Goal: Task Accomplishment & Management: Complete application form

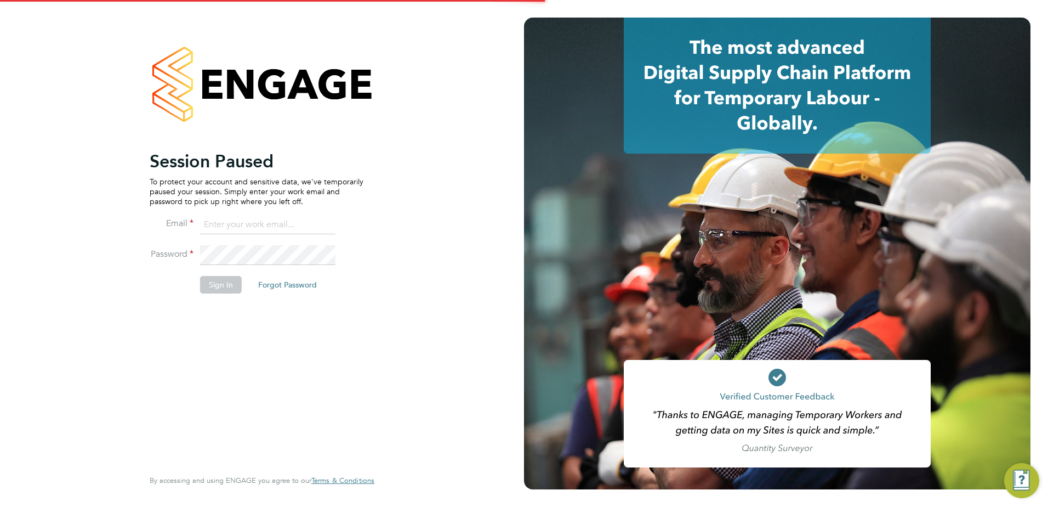
type input "tracy.sellick@apleona.com"
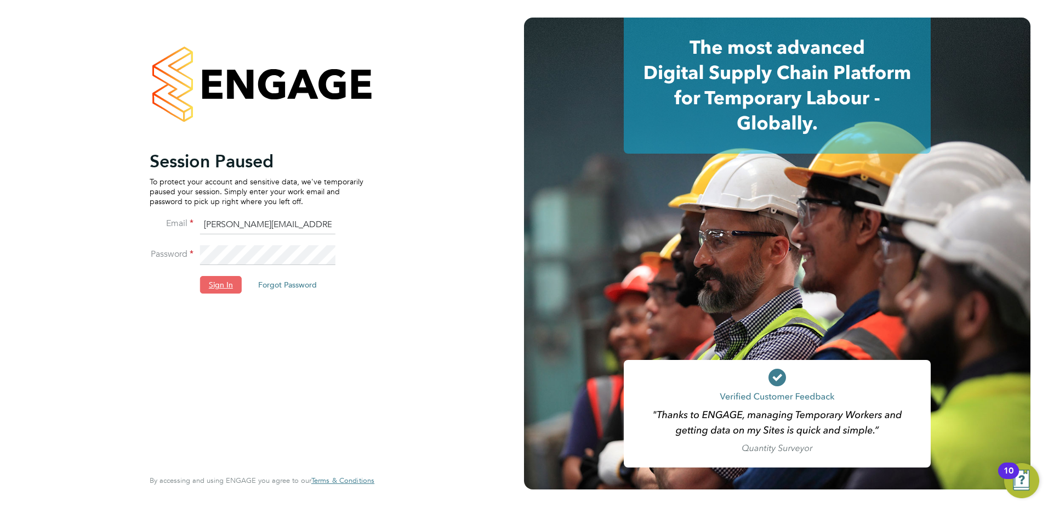
click at [214, 287] on button "Sign In" at bounding box center [221, 285] width 42 height 18
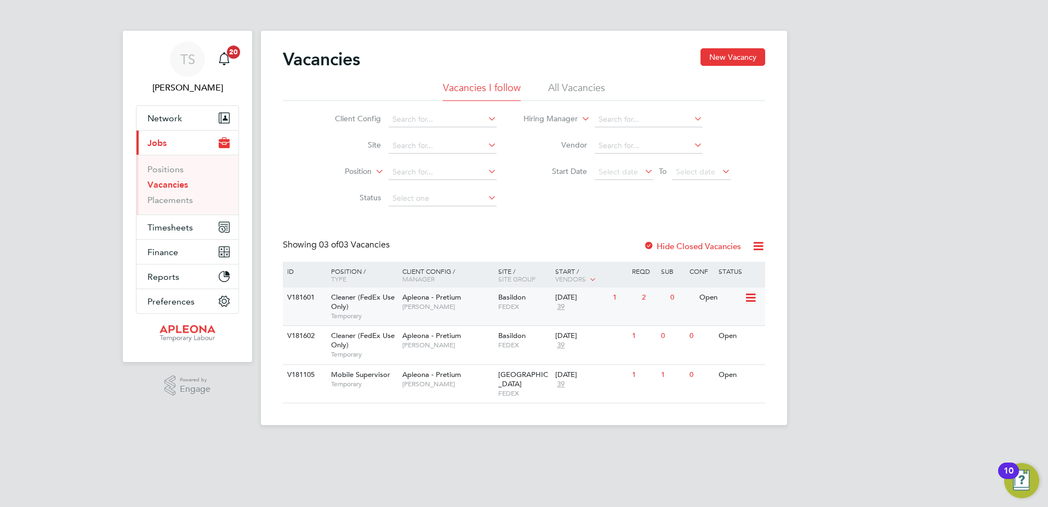
click at [406, 305] on span "[PERSON_NAME]" at bounding box center [447, 306] width 90 height 9
click at [160, 228] on span "Timesheets" at bounding box center [170, 227] width 46 height 10
click at [394, 145] on input at bounding box center [443, 145] width 108 height 15
click at [151, 230] on span "Timesheets" at bounding box center [170, 227] width 46 height 10
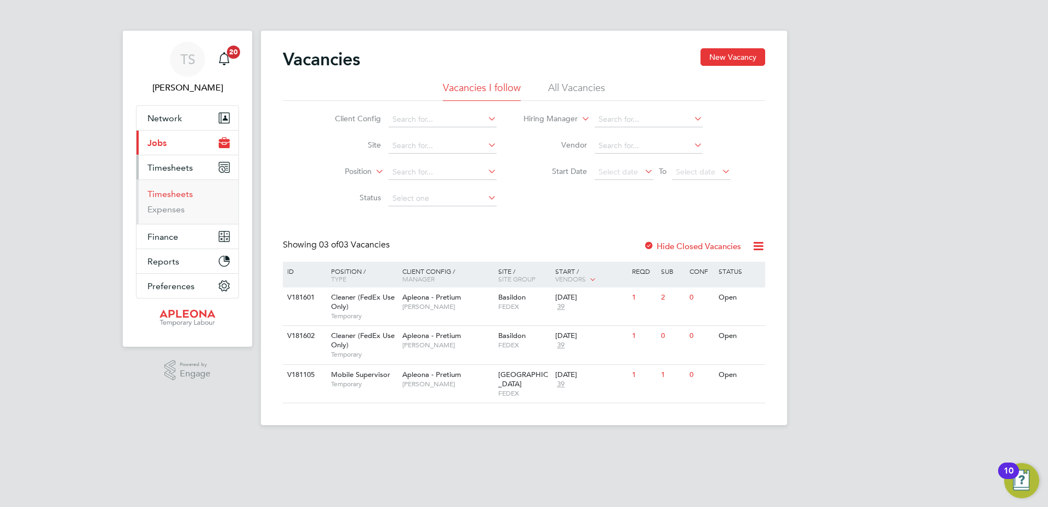
click at [160, 194] on link "Timesheets" at bounding box center [170, 194] width 46 height 10
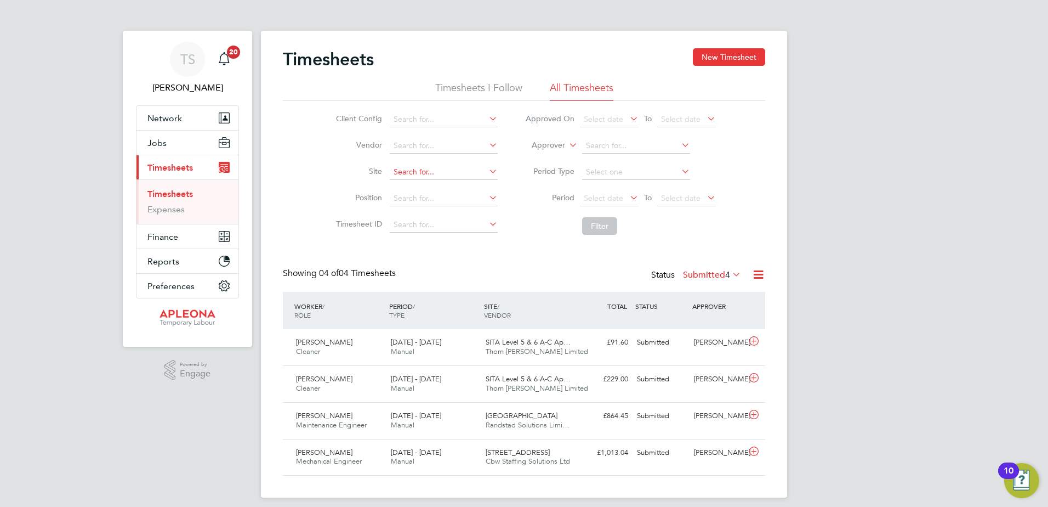
click at [409, 169] on input at bounding box center [444, 171] width 108 height 15
click at [409, 181] on li "Hunti ngdon" at bounding box center [443, 187] width 109 height 15
type input "Huntingdon"
click at [693, 275] on label "Submitted 4" at bounding box center [712, 274] width 58 height 11
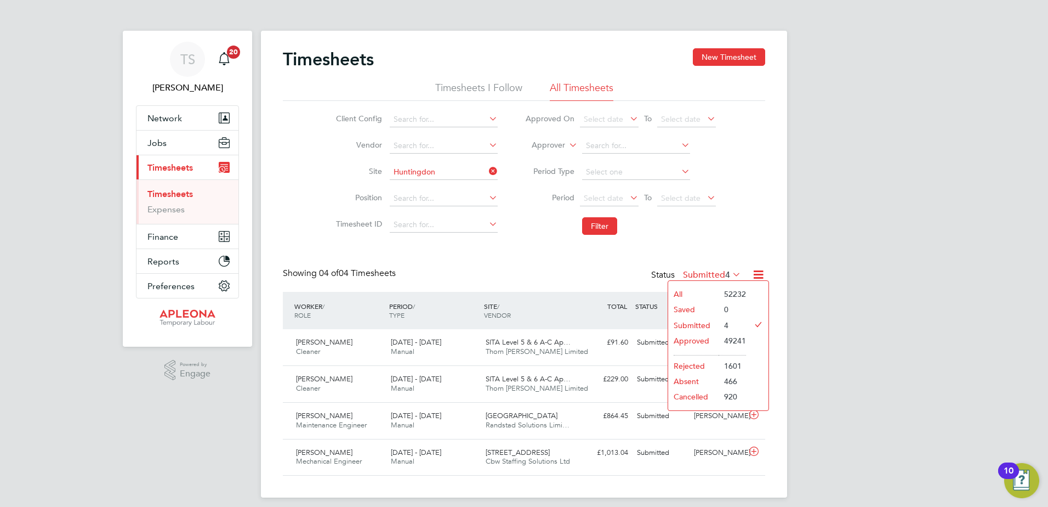
click at [685, 334] on li "Approved" at bounding box center [693, 340] width 50 height 15
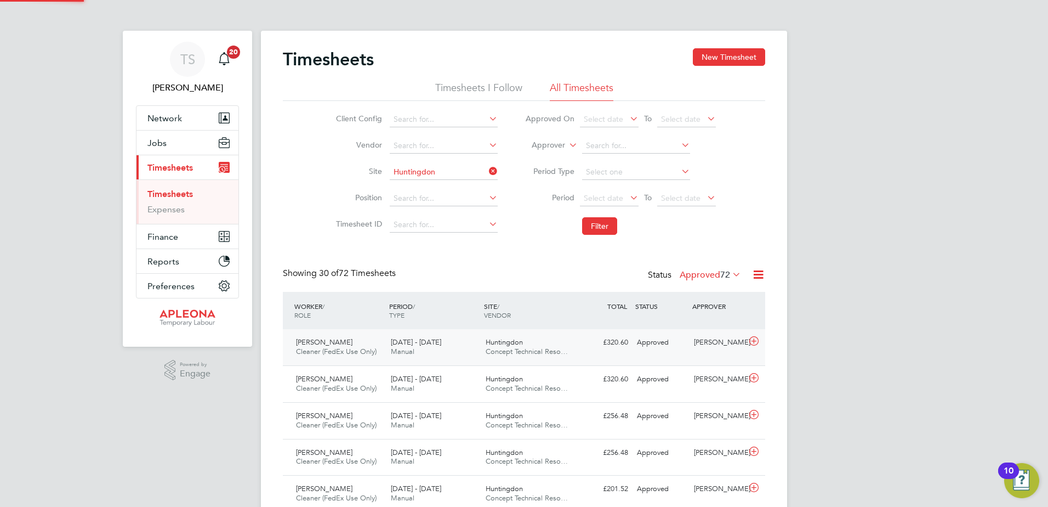
scroll to position [28, 95]
click at [753, 339] on icon at bounding box center [754, 341] width 14 height 9
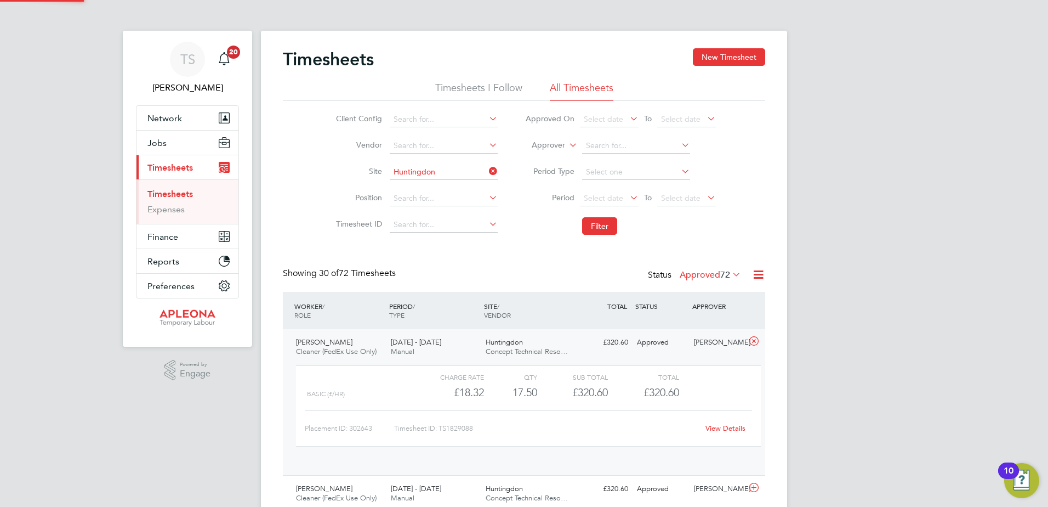
scroll to position [19, 107]
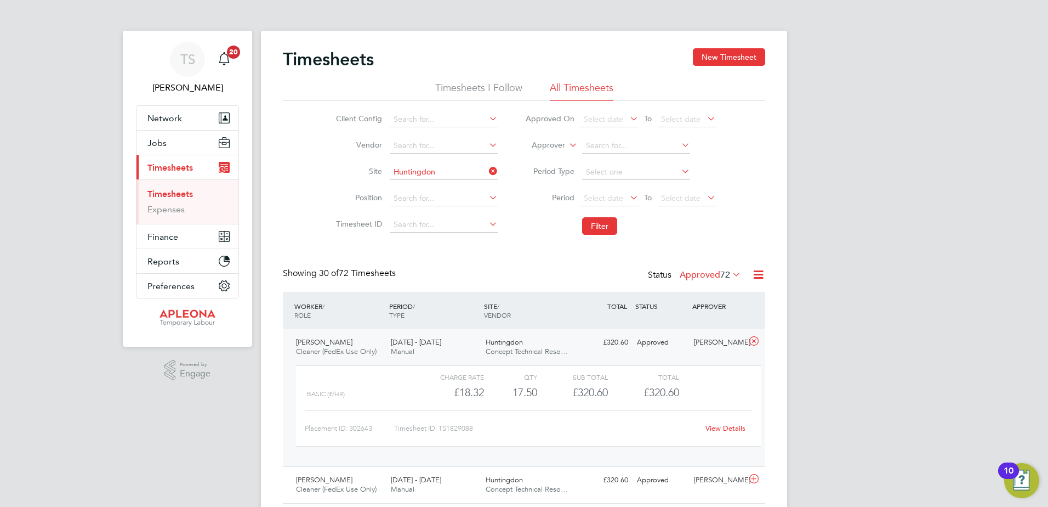
click at [731, 424] on link "View Details" at bounding box center [726, 427] width 40 height 9
click at [154, 141] on span "Jobs" at bounding box center [156, 143] width 19 height 10
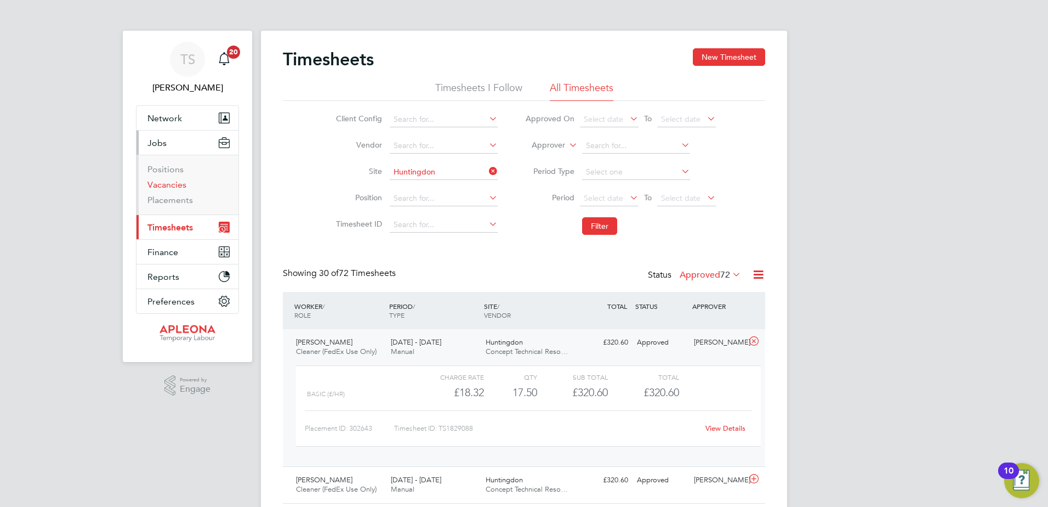
click at [158, 186] on link "Vacancies" at bounding box center [166, 184] width 39 height 10
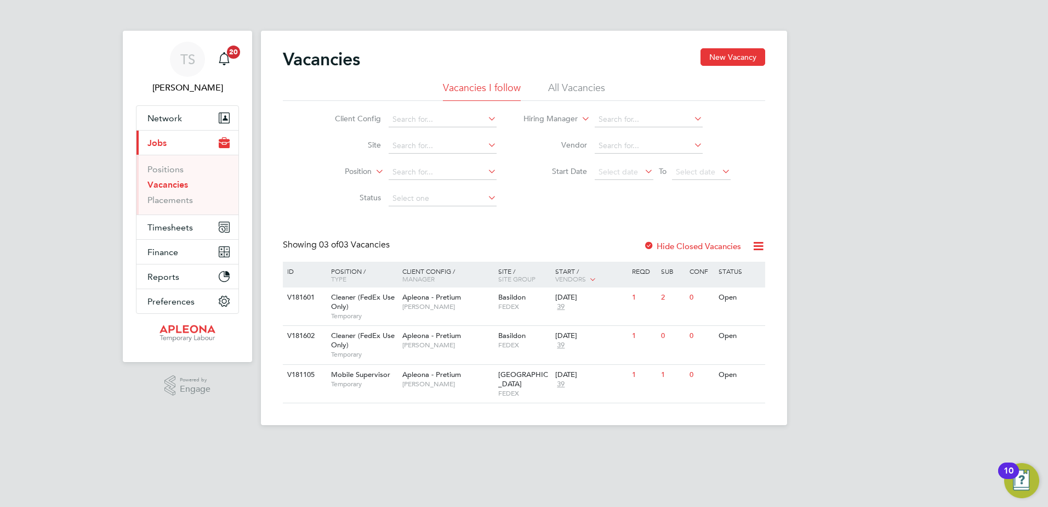
click at [402, 153] on li "Site" at bounding box center [407, 146] width 206 height 26
click at [402, 144] on input at bounding box center [443, 145] width 108 height 15
type input "Hornsey"
click at [412, 156] on b "Hornsey" at bounding box center [406, 160] width 29 height 9
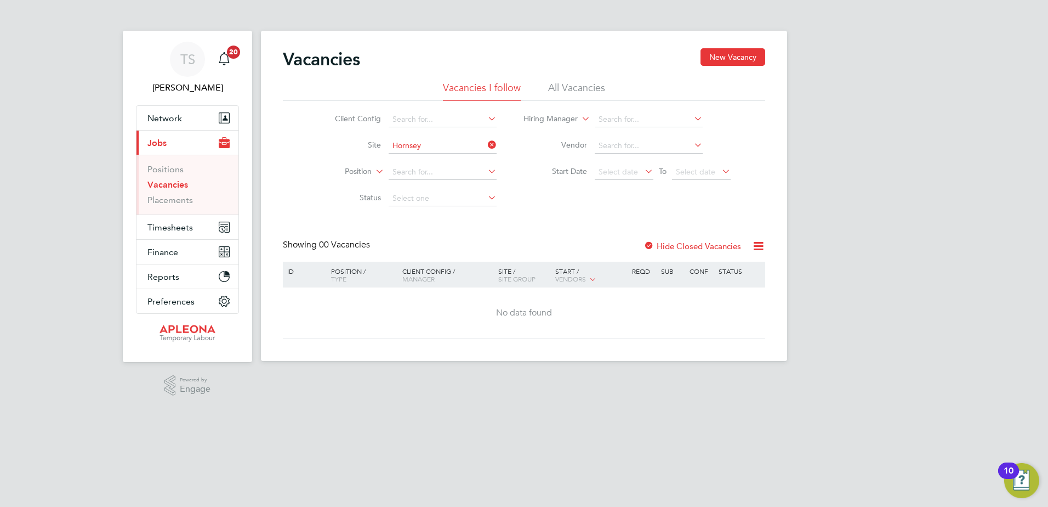
click at [676, 243] on label "Hide Closed Vacancies" at bounding box center [693, 246] width 98 height 10
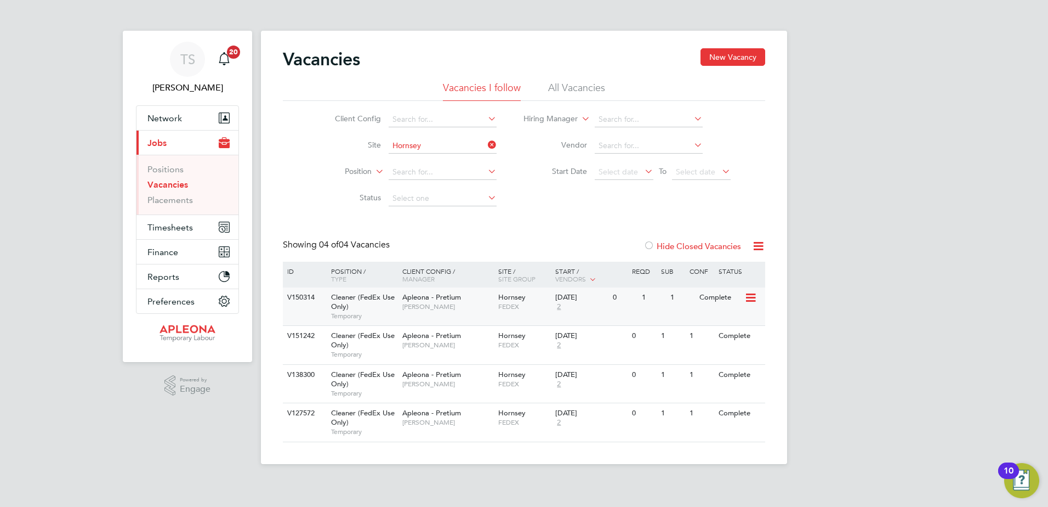
click at [415, 299] on span "Apleona - Pretium" at bounding box center [431, 296] width 59 height 9
click at [486, 143] on icon at bounding box center [486, 144] width 0 height 15
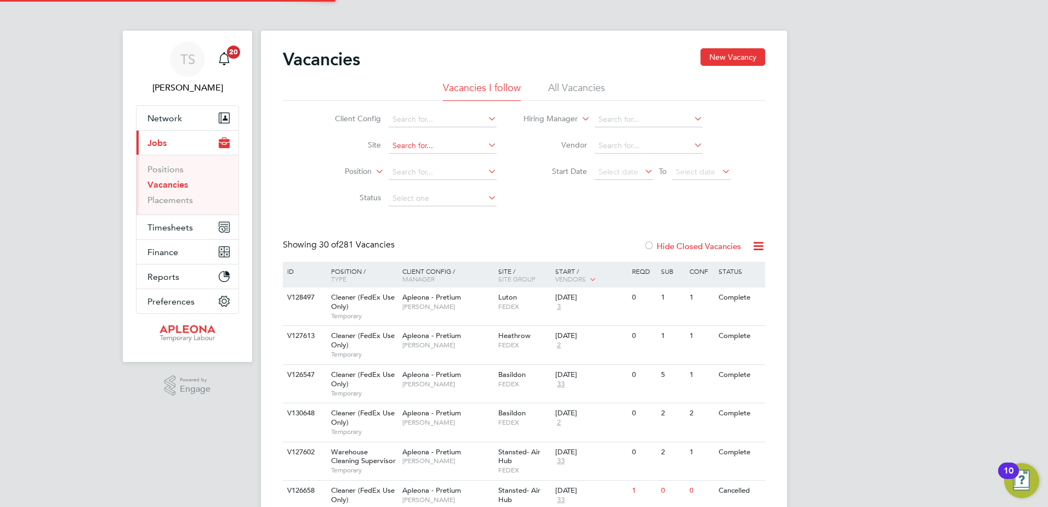
click at [406, 143] on input at bounding box center [443, 145] width 108 height 15
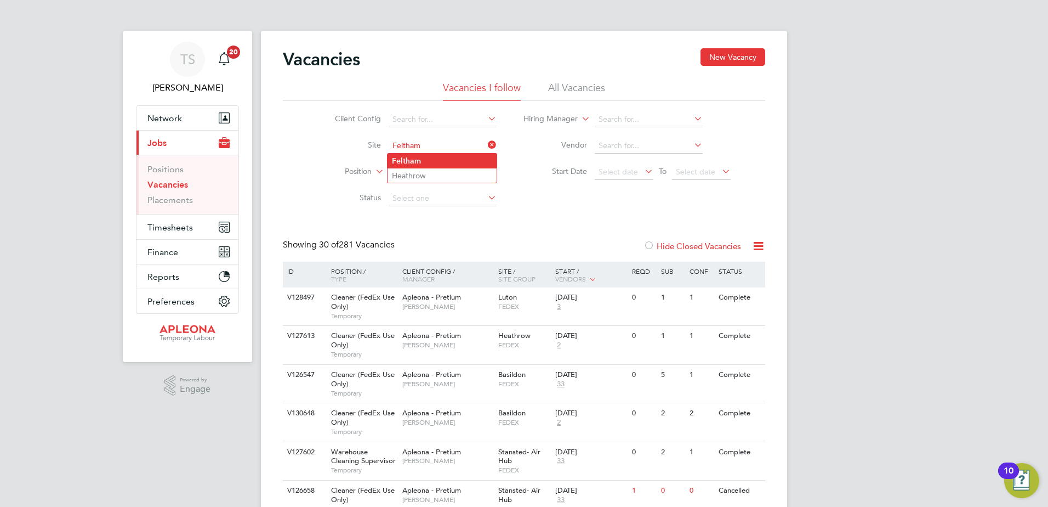
type input "Feltham"
click at [412, 159] on b "Feltham" at bounding box center [406, 160] width 29 height 9
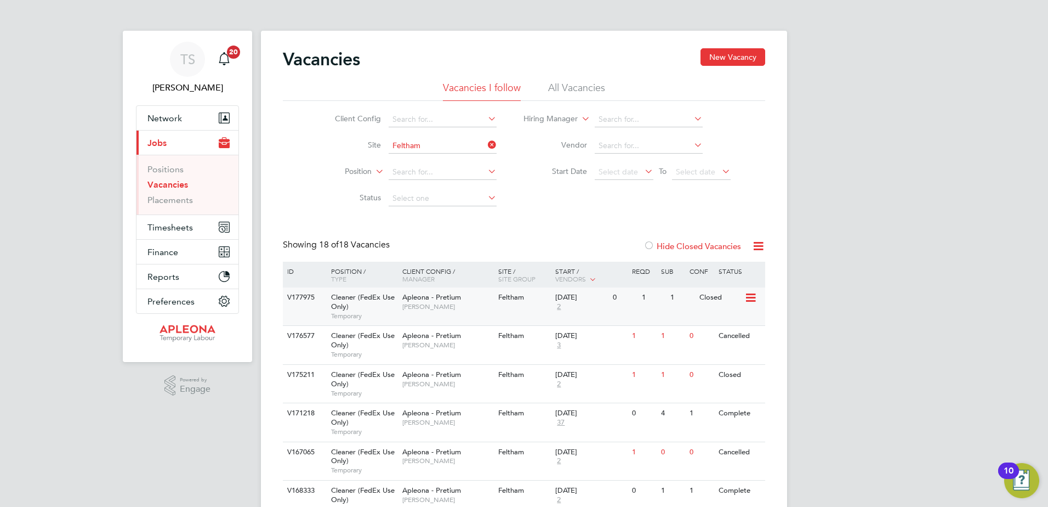
click at [565, 303] on div "06 Aug 2025 2" at bounding box center [582, 302] width 58 height 30
click at [558, 344] on span "3" at bounding box center [558, 344] width 7 height 9
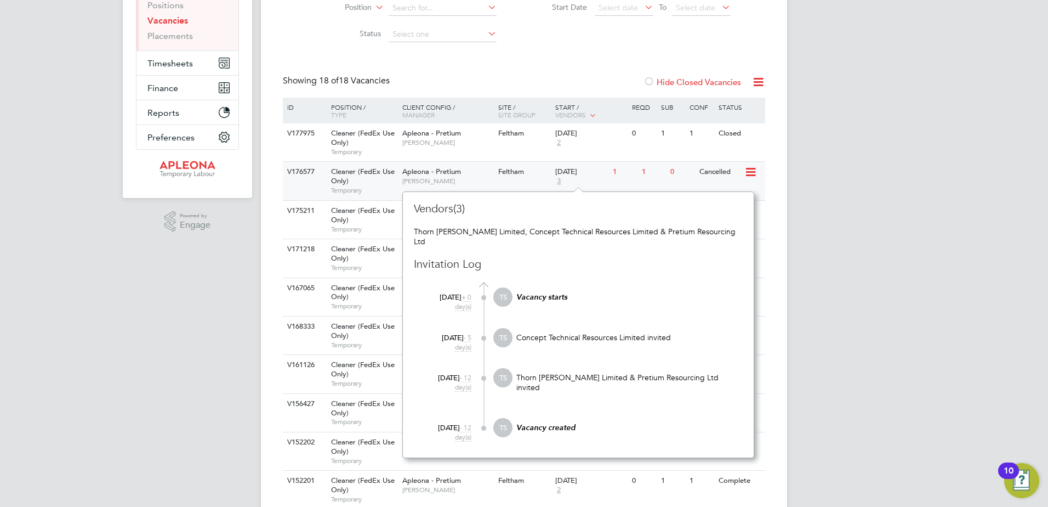
scroll to position [164, 0]
click at [391, 175] on span "Cleaner (FedEx Use Only)" at bounding box center [363, 175] width 64 height 19
click at [170, 64] on span "Timesheets" at bounding box center [170, 63] width 46 height 10
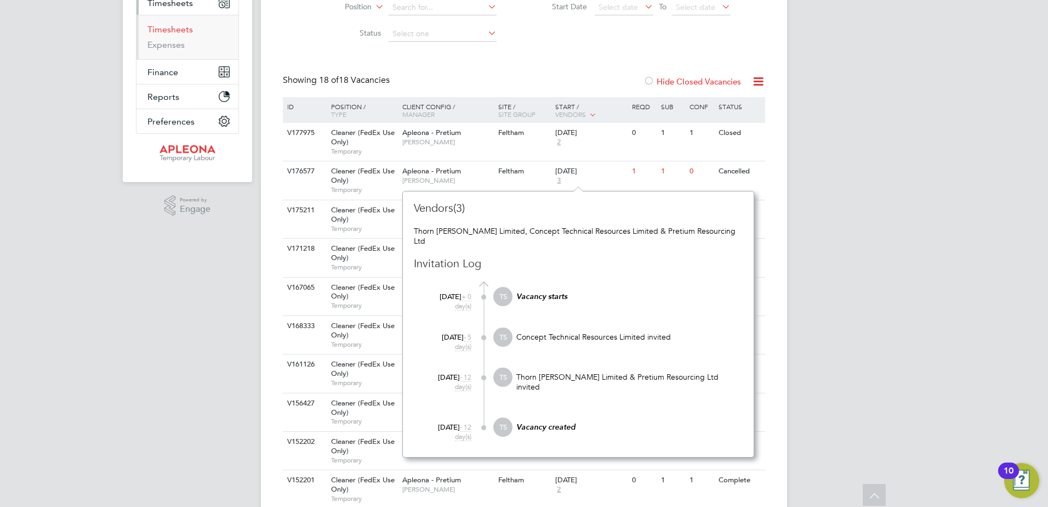
click at [166, 33] on link "Timesheets" at bounding box center [170, 29] width 46 height 10
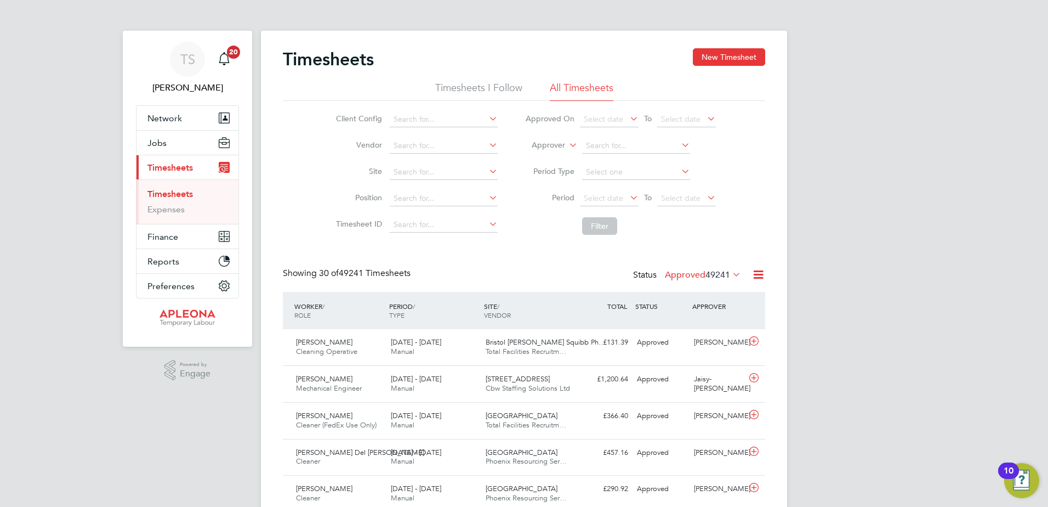
scroll to position [5, 5]
click at [411, 166] on input at bounding box center [444, 171] width 108 height 15
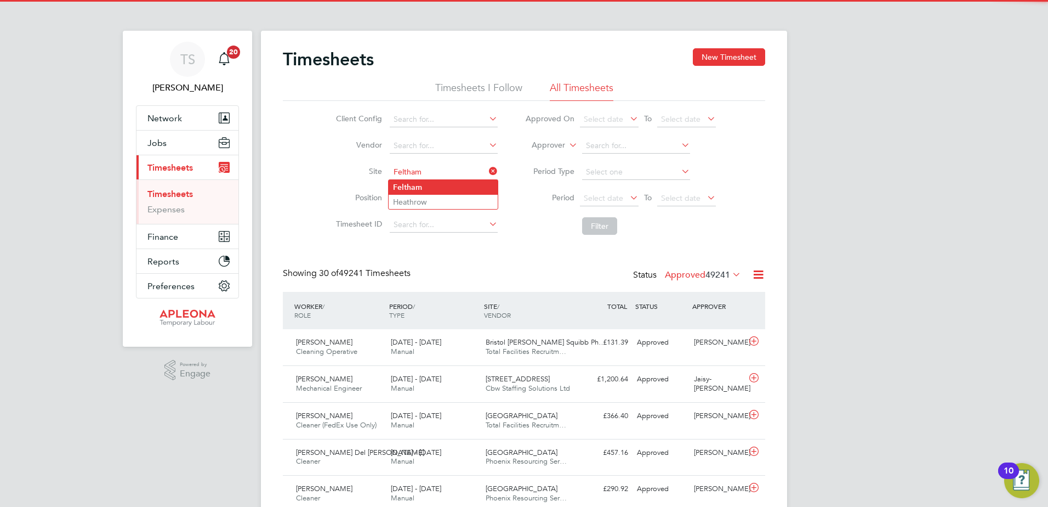
type input "Feltham"
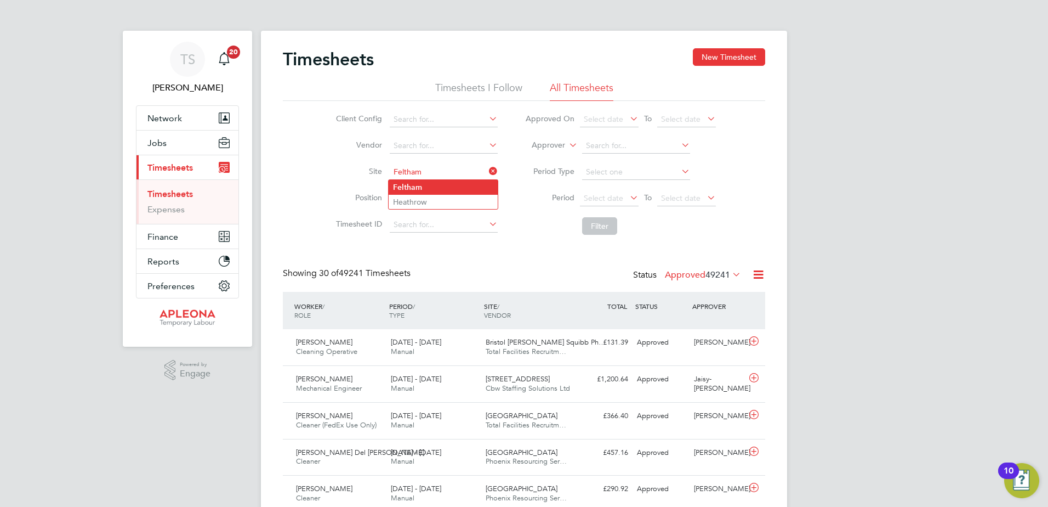
click at [406, 183] on b "Feltham" at bounding box center [407, 187] width 29 height 9
click at [601, 231] on button "Filter" at bounding box center [599, 226] width 35 height 18
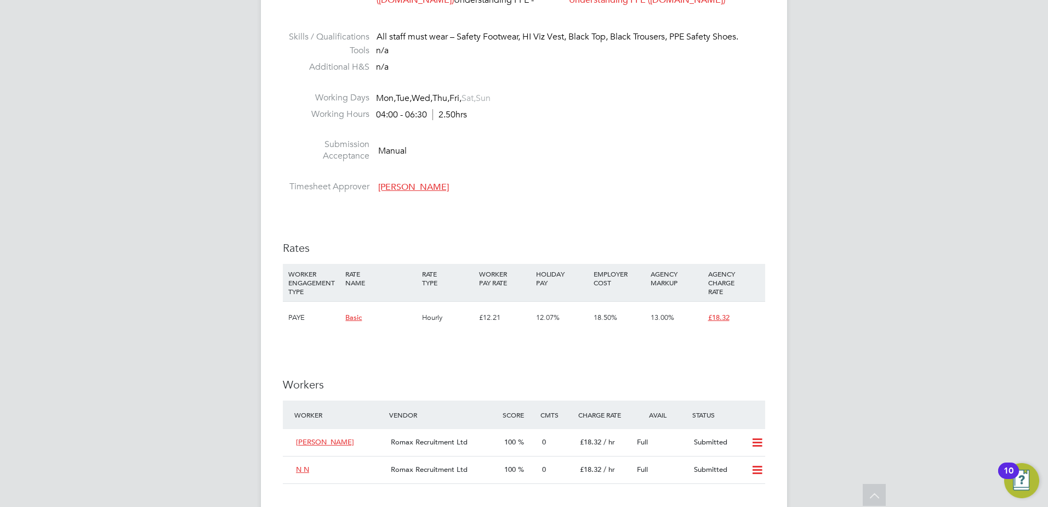
scroll to position [877, 0]
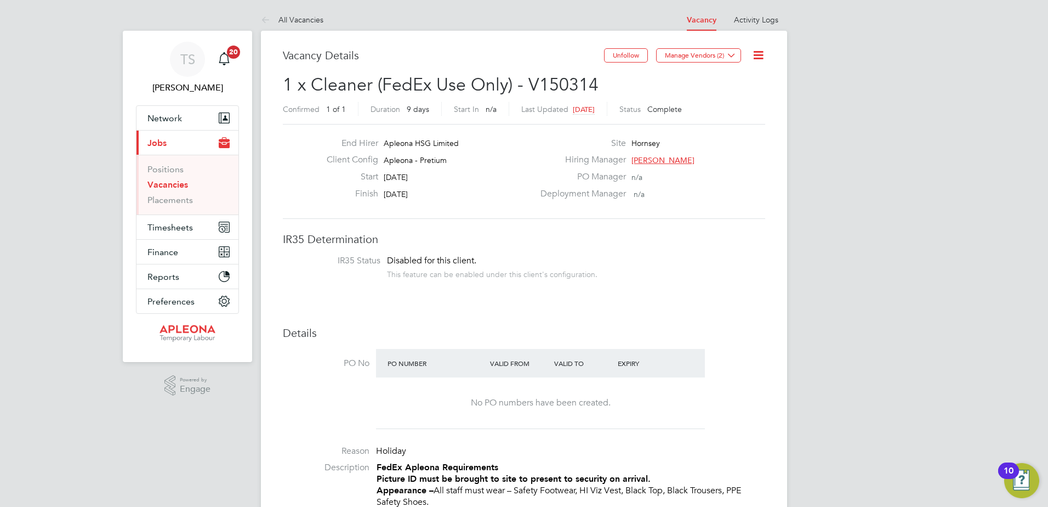
click at [173, 180] on link "Vacancies" at bounding box center [167, 184] width 41 height 10
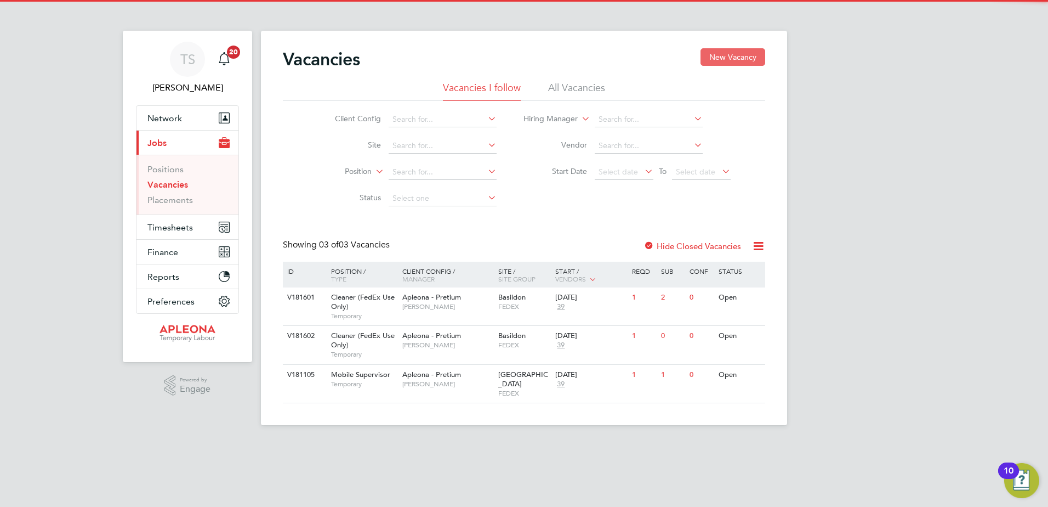
click at [723, 55] on button "New Vacancy" at bounding box center [733, 57] width 65 height 18
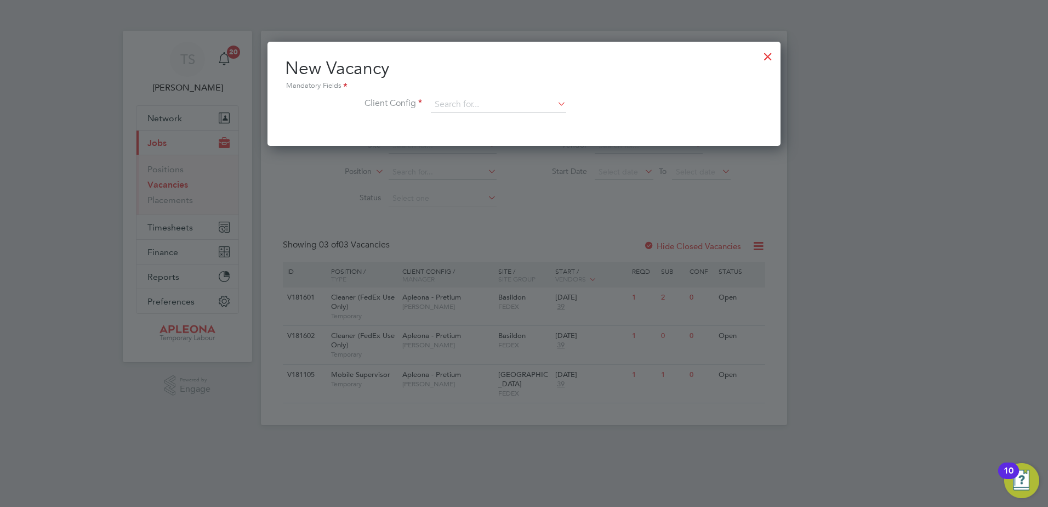
scroll to position [104, 514]
click at [453, 101] on input at bounding box center [498, 104] width 135 height 16
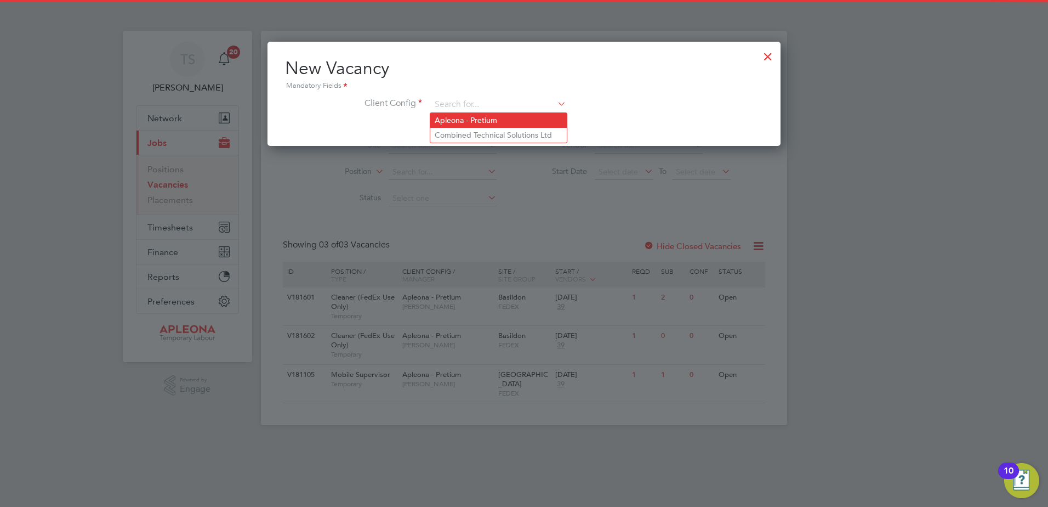
click at [450, 120] on li "Apleona - Pretium" at bounding box center [498, 120] width 137 height 15
type input "Apleona - Pretium"
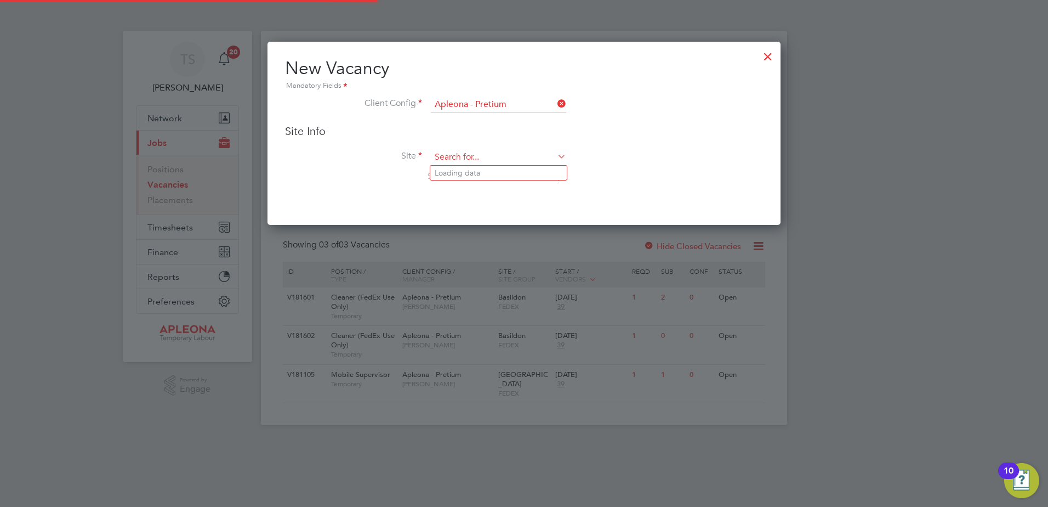
click at [451, 151] on input at bounding box center [498, 157] width 135 height 16
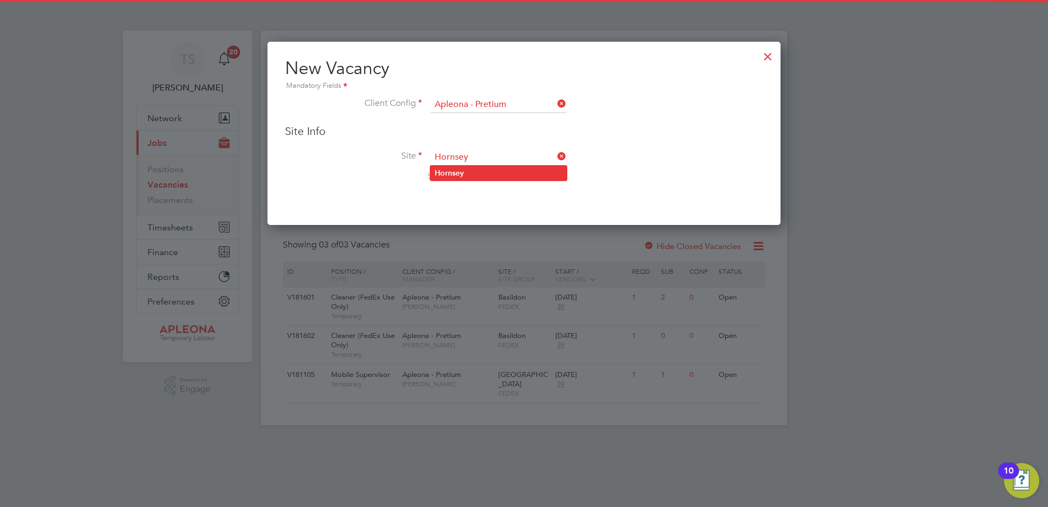
type input "Hornsey"
click at [459, 166] on li "Hornsey" at bounding box center [498, 173] width 137 height 15
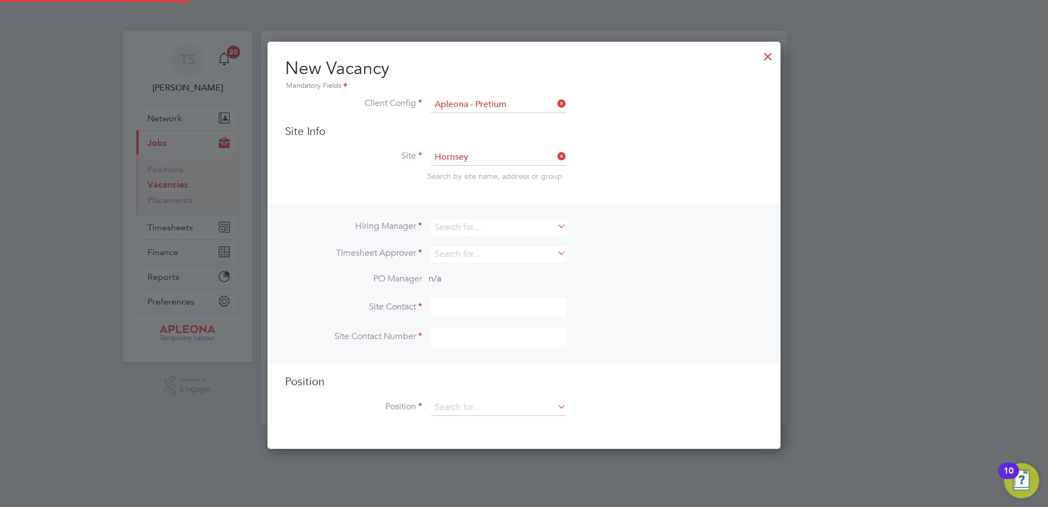
scroll to position [408, 514]
click at [450, 225] on input at bounding box center [498, 227] width 135 height 16
click at [447, 243] on b "Tracy" at bounding box center [467, 242] width 64 height 9
type input "[PERSON_NAME]"
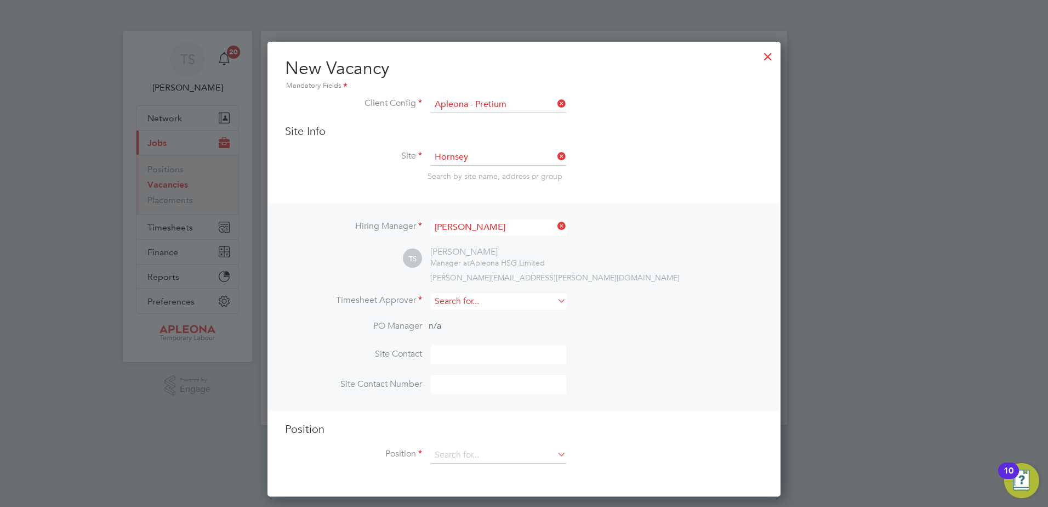
click at [448, 299] on input at bounding box center [498, 301] width 135 height 16
click at [443, 319] on b "Tracy" at bounding box center [467, 316] width 64 height 9
type input "[PERSON_NAME]"
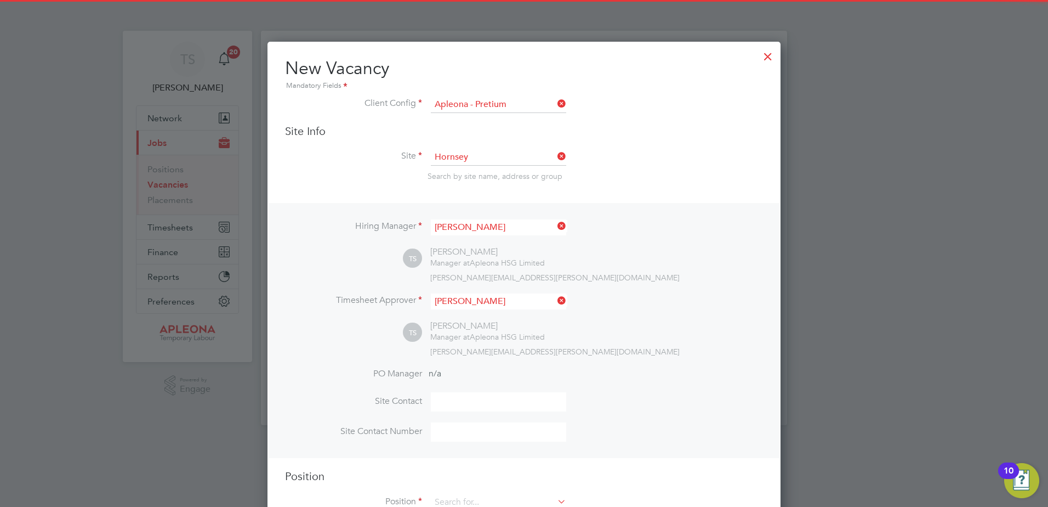
scroll to position [503, 514]
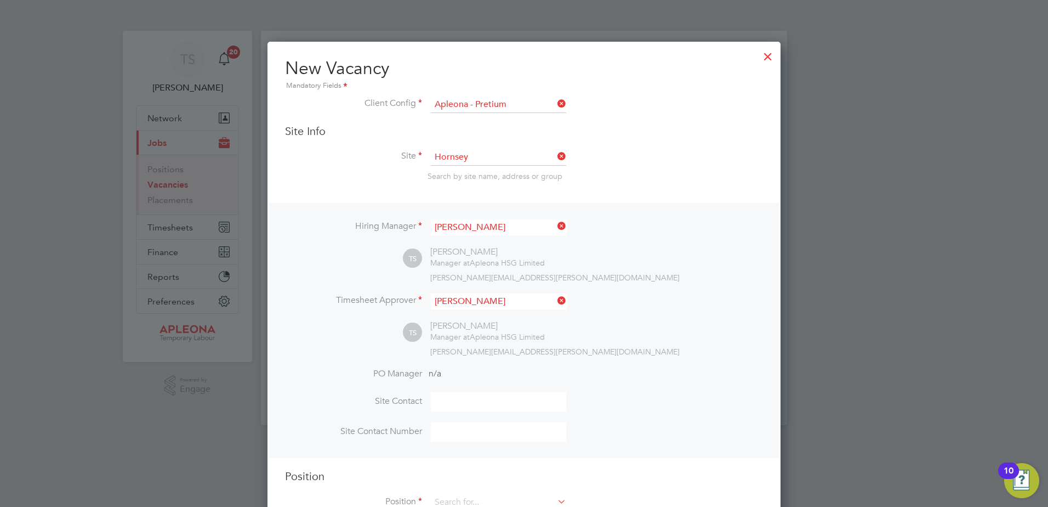
click at [436, 404] on input at bounding box center [498, 401] width 135 height 19
type input "Matt Keen"
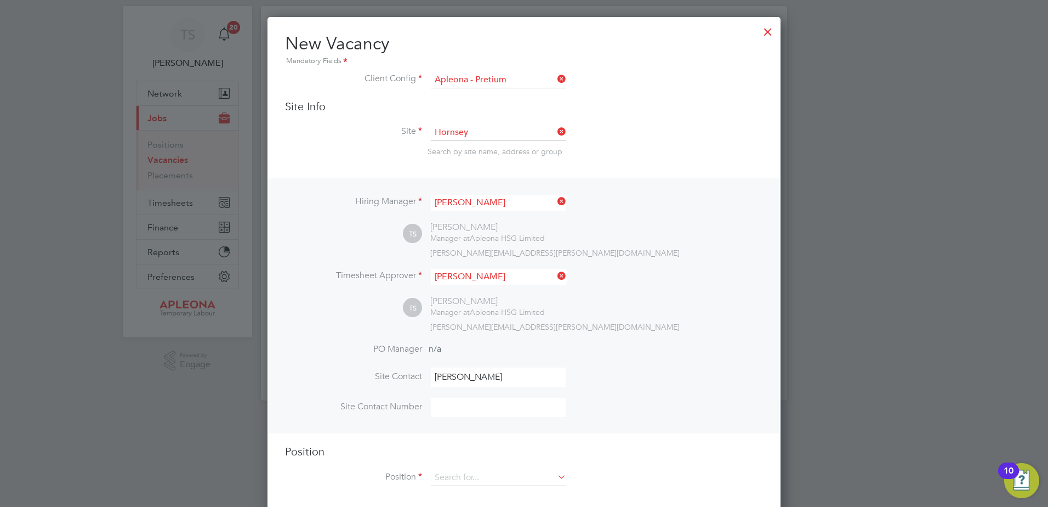
scroll to position [38, 0]
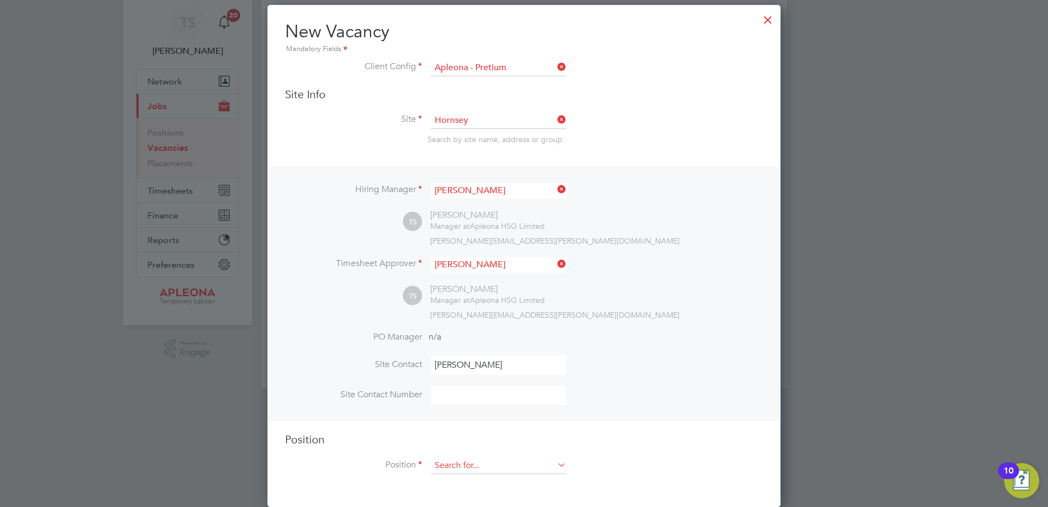
click at [448, 463] on input at bounding box center [498, 465] width 135 height 16
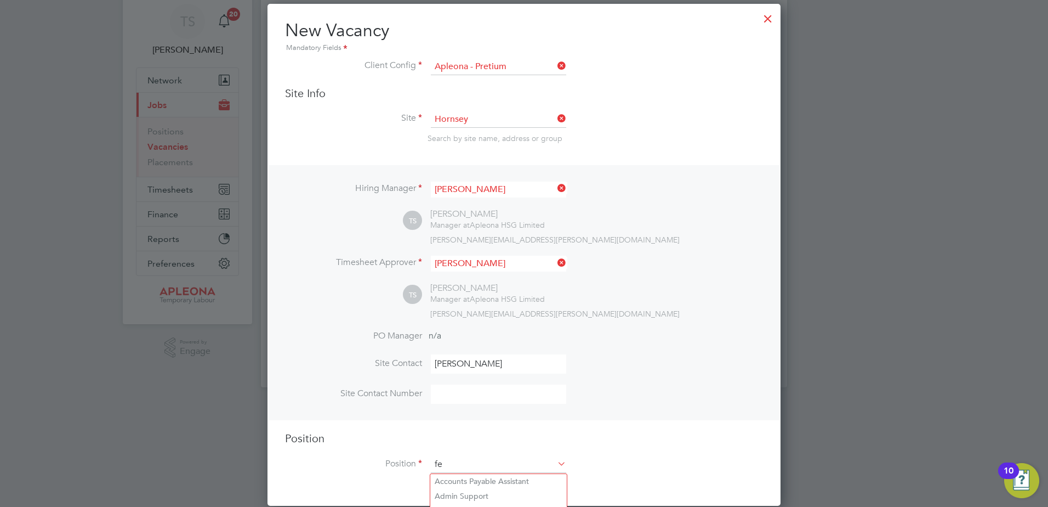
scroll to position [1576, 514]
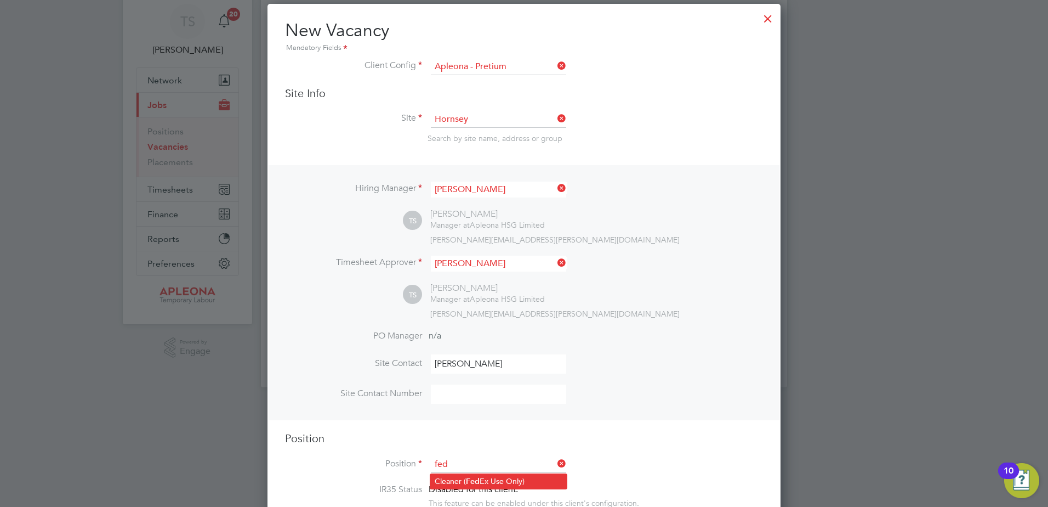
click at [447, 477] on li "Cleaner ( Fed Ex Use Only)" at bounding box center [498, 481] width 137 height 15
type input "Cleaner (FedEx Use Only)"
type textarea "**FedEx Apleona Requirements** **Picture ID must be brought to site to present …"
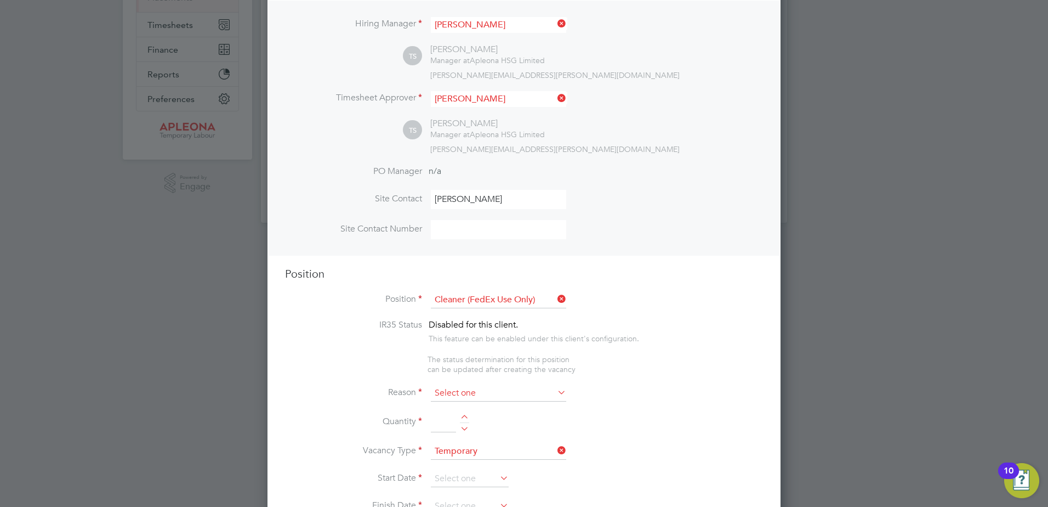
click at [452, 393] on input at bounding box center [498, 393] width 135 height 16
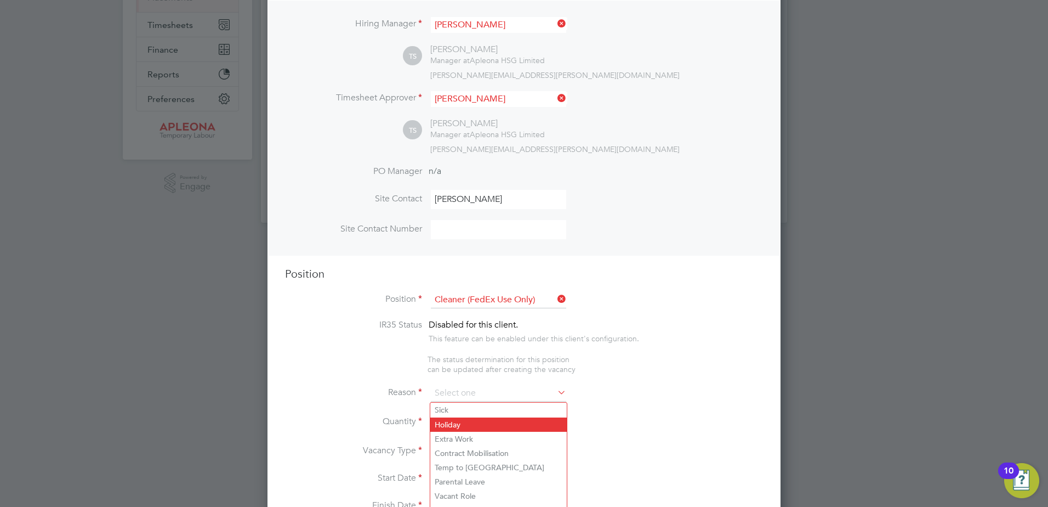
click at [451, 421] on li "Holiday" at bounding box center [498, 424] width 137 height 14
type input "Holiday"
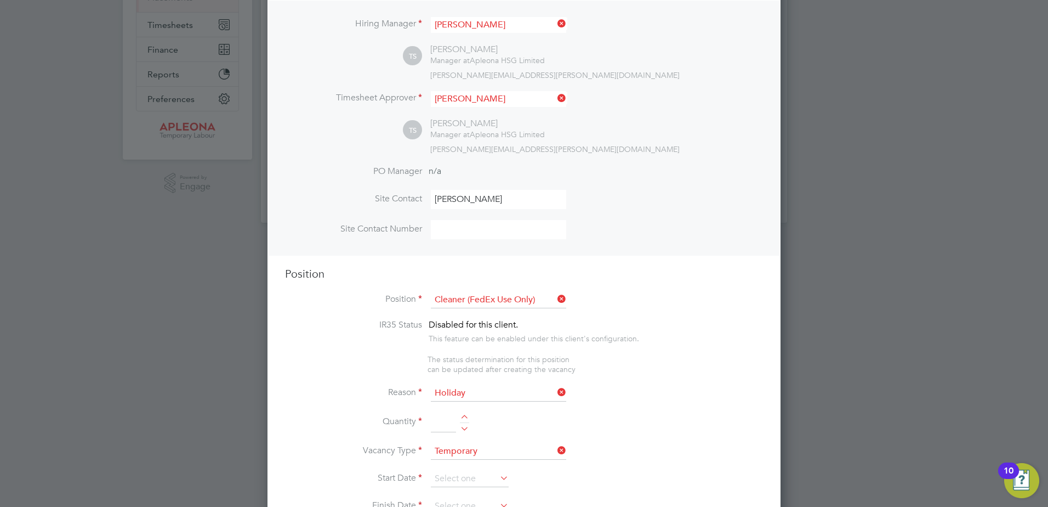
click at [463, 417] on div at bounding box center [464, 418] width 9 height 8
type input "1"
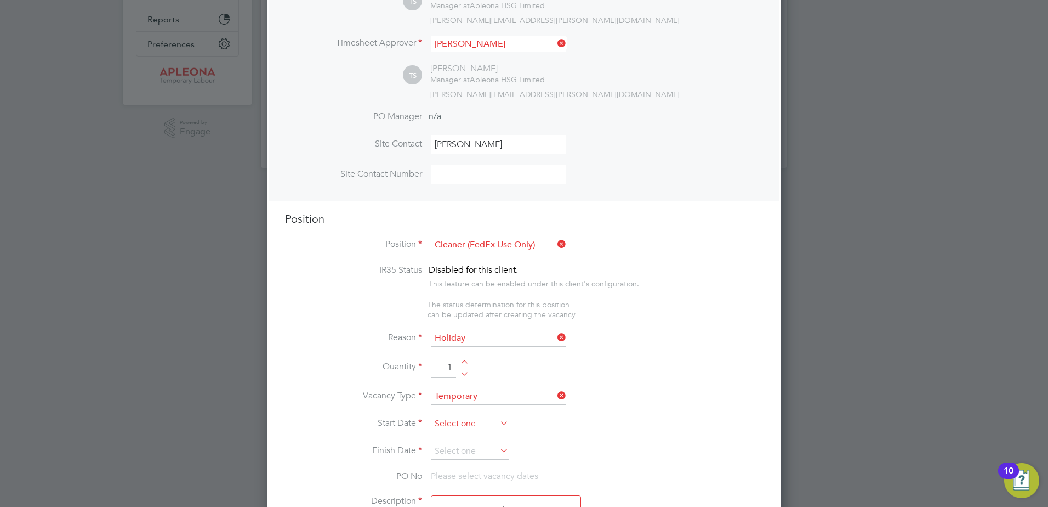
click at [444, 427] on input at bounding box center [470, 424] width 78 height 16
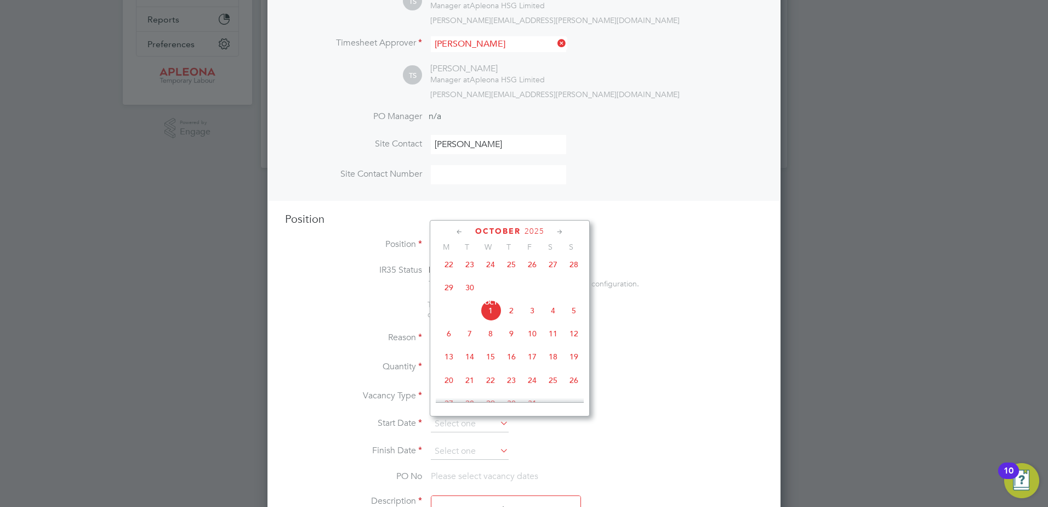
click at [531, 320] on span "3" at bounding box center [532, 310] width 21 height 21
type input "03 Oct 2025"
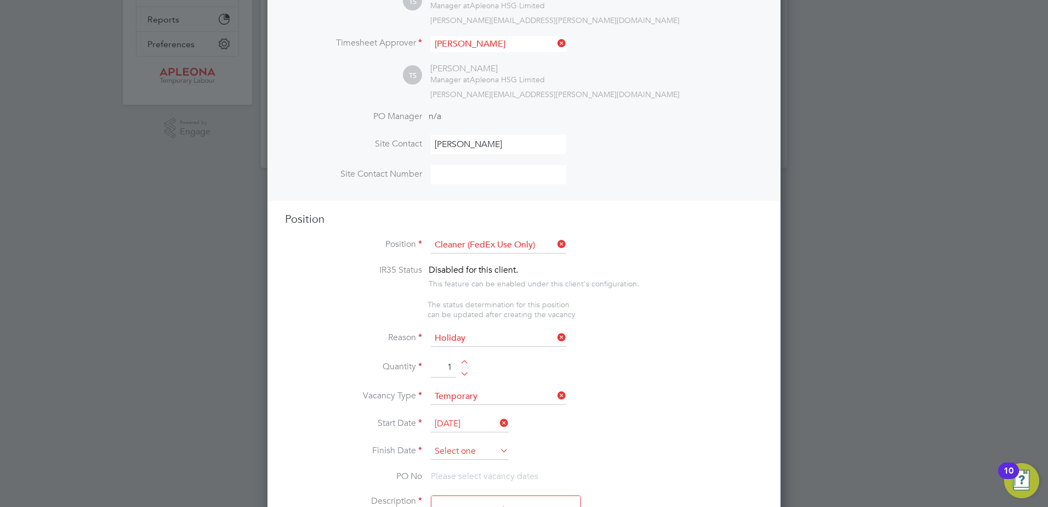
click at [451, 447] on input at bounding box center [470, 451] width 78 height 16
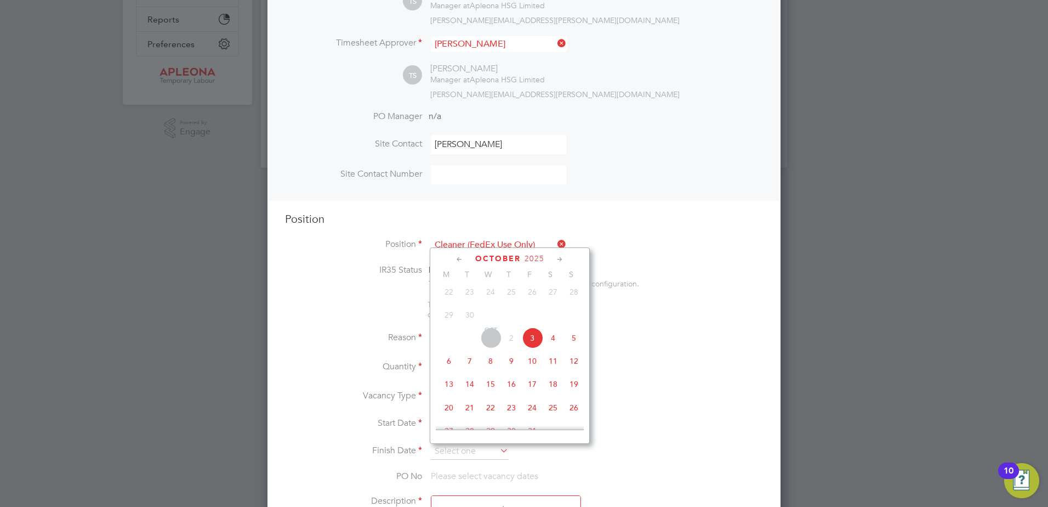
click at [533, 369] on span "10" at bounding box center [532, 360] width 21 height 21
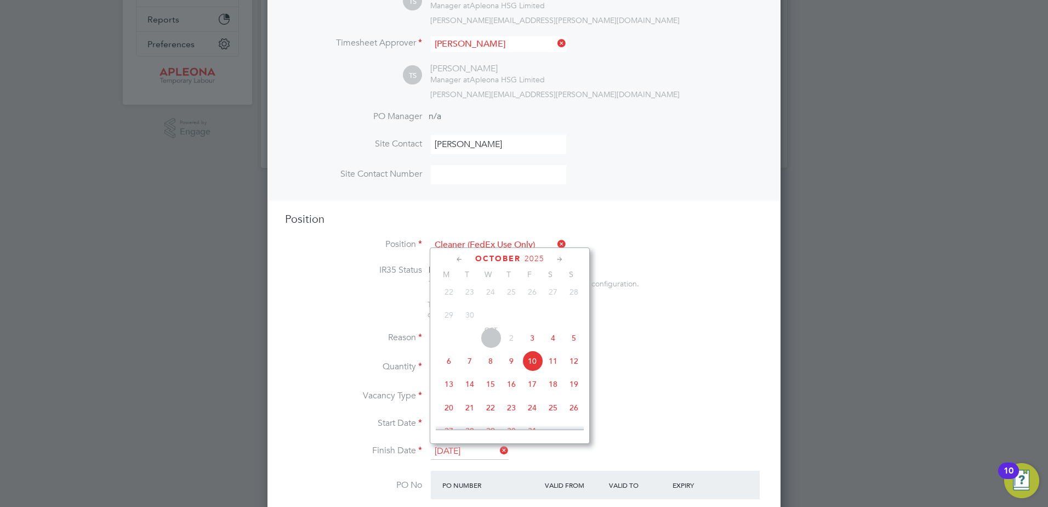
click at [486, 454] on input "10 Oct 2025" at bounding box center [470, 451] width 78 height 16
click at [449, 364] on span "13" at bounding box center [449, 360] width 21 height 21
type input "13 Oct 2025"
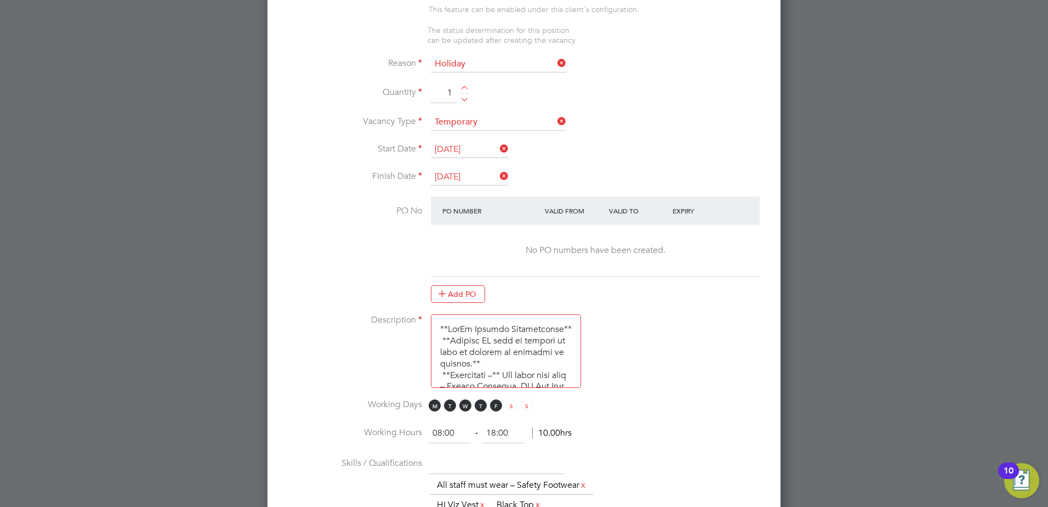
drag, startPoint x: 441, startPoint y: 434, endPoint x: 434, endPoint y: 434, distance: 7.1
click at [434, 434] on input "08:00" at bounding box center [450, 433] width 42 height 20
type input "07:00"
click at [494, 436] on input "18:00" at bounding box center [503, 433] width 42 height 20
type input "12:00"
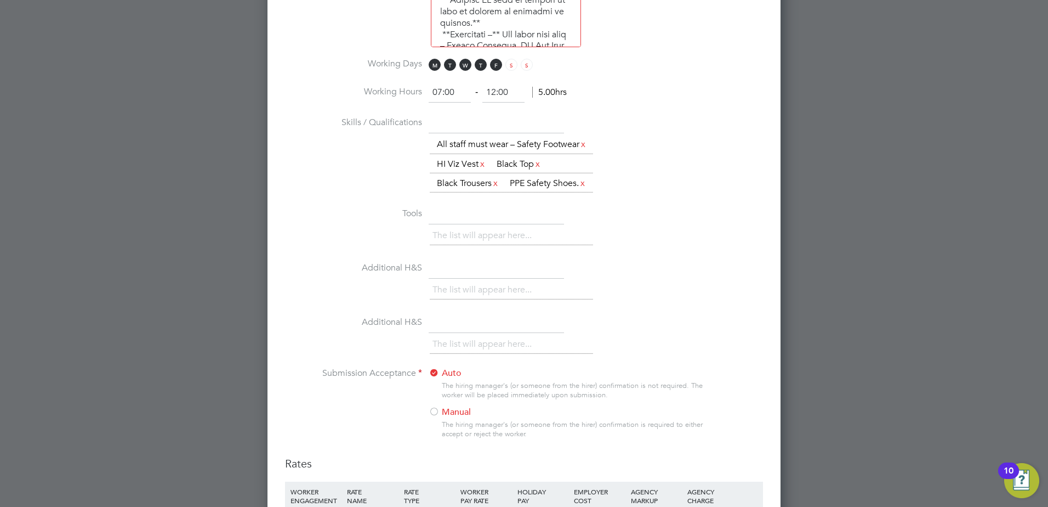
click at [435, 418] on div at bounding box center [434, 412] width 11 height 11
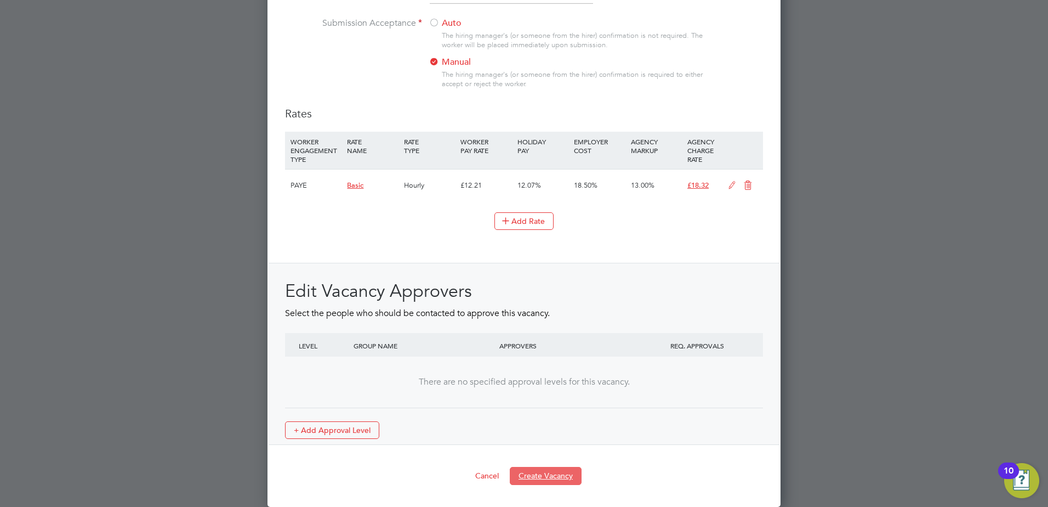
click at [572, 474] on button "Create Vacancy" at bounding box center [546, 476] width 72 height 18
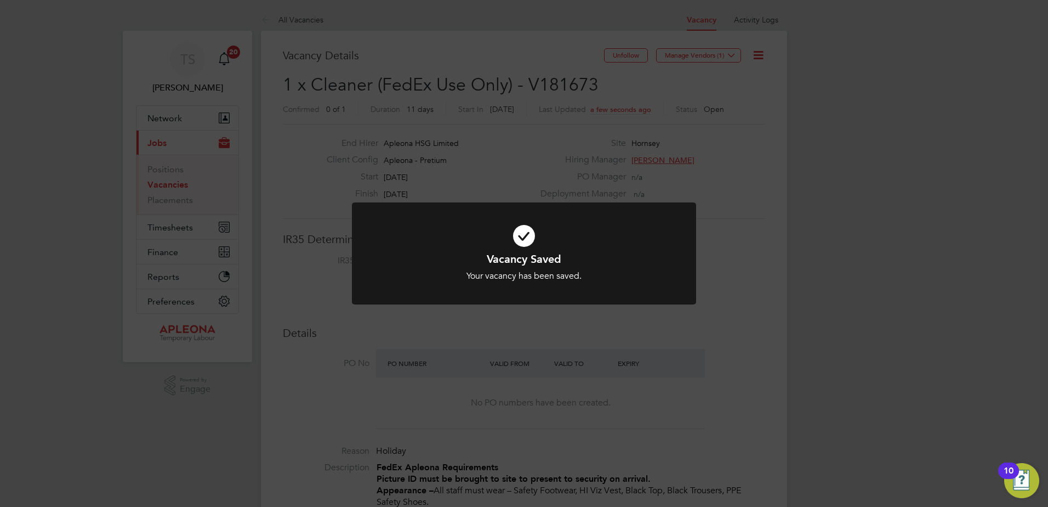
click at [729, 54] on div "Vacancy Saved Your vacancy has been saved. Cancel Okay" at bounding box center [524, 253] width 1048 height 507
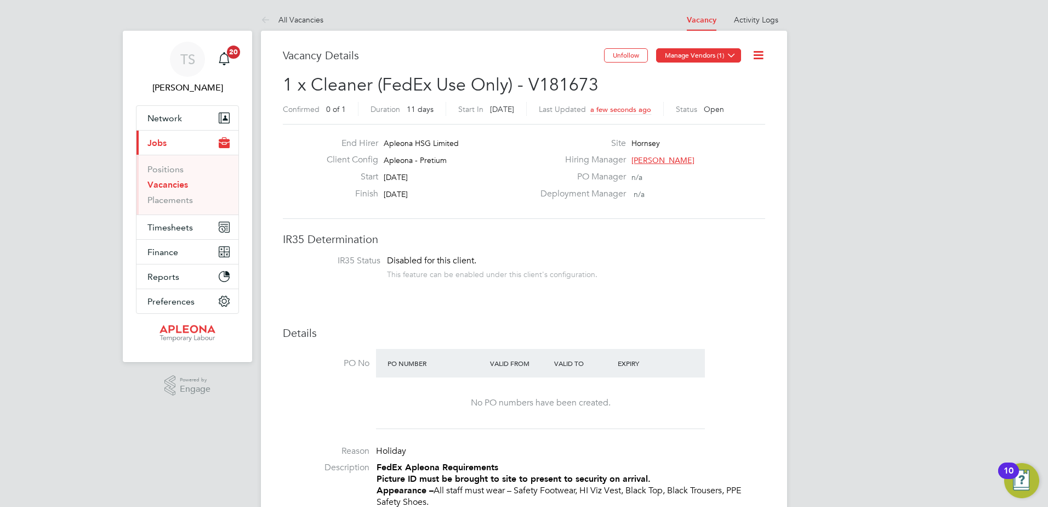
click at [727, 57] on icon at bounding box center [731, 55] width 8 height 8
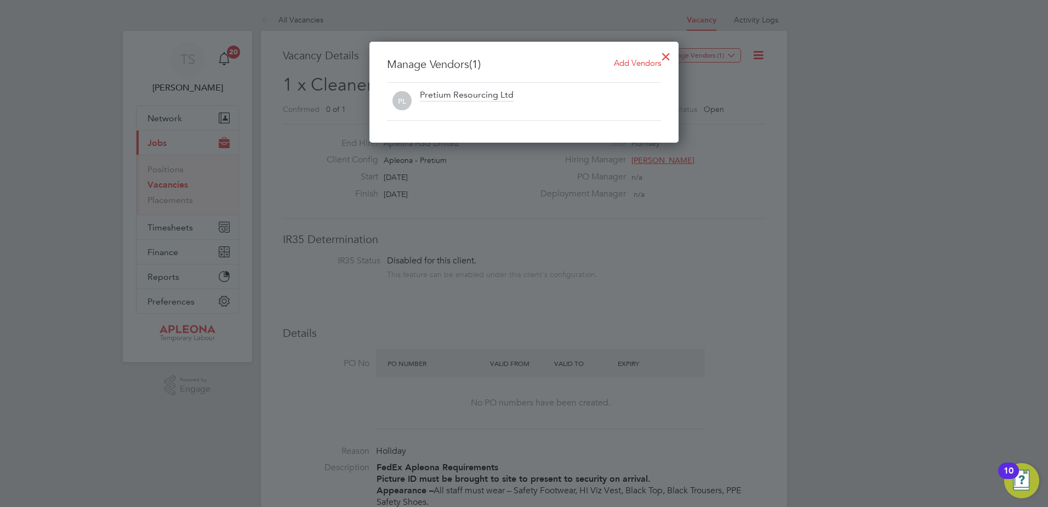
click at [636, 64] on span "Add Vendors" at bounding box center [637, 63] width 47 height 10
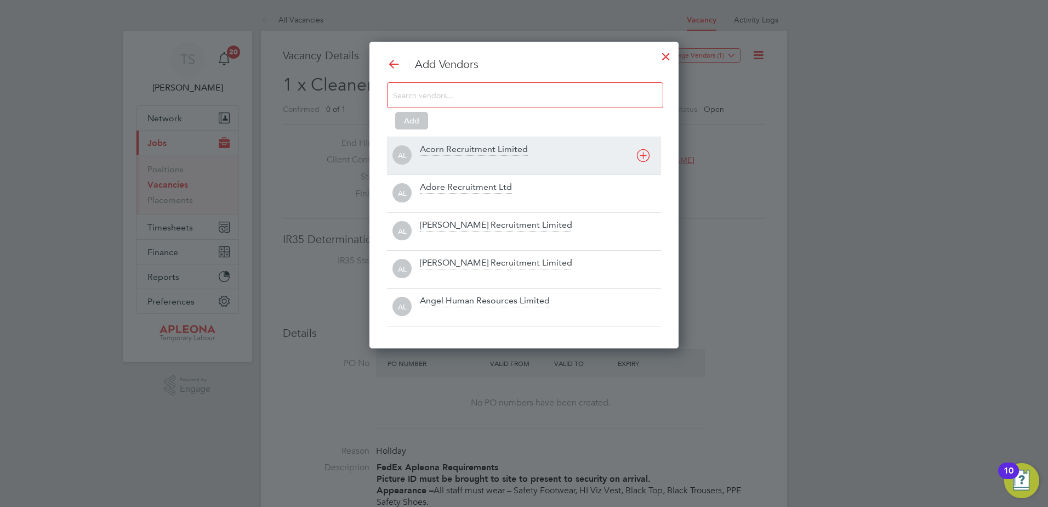
click at [431, 147] on div "Acorn Recruitment Limited" at bounding box center [474, 150] width 108 height 12
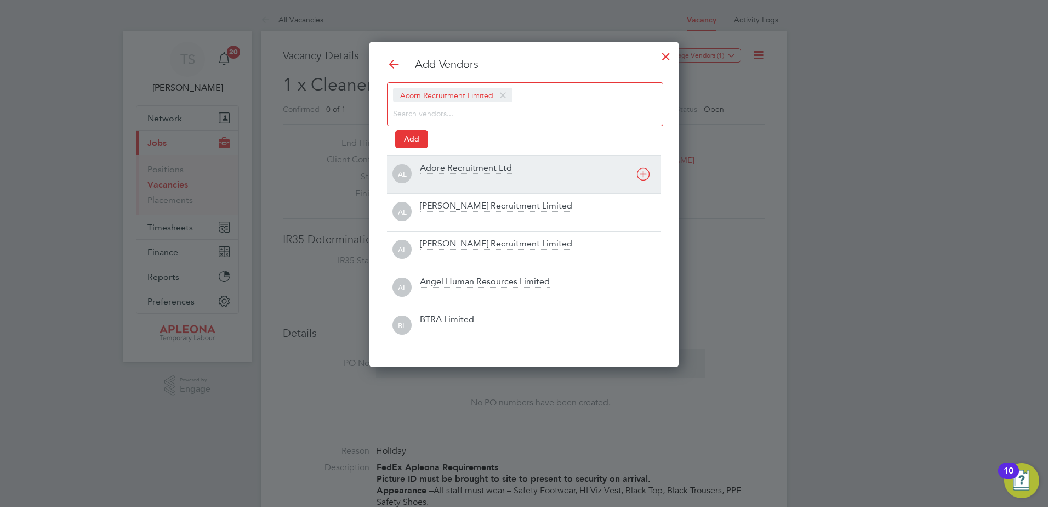
click at [428, 165] on div "Adore Recruitment Ltd" at bounding box center [466, 168] width 92 height 12
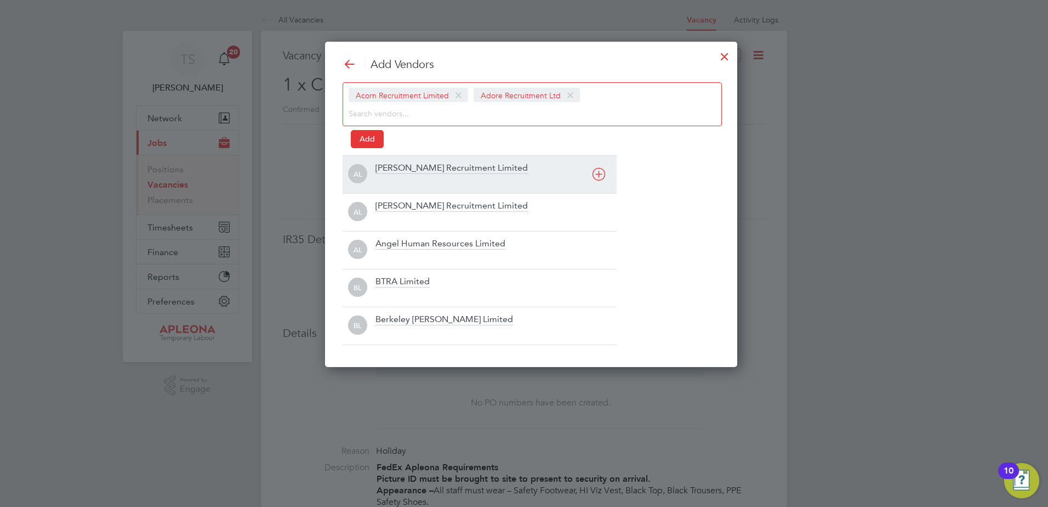
click at [389, 170] on div "Alex Young Recruitment Limited" at bounding box center [452, 168] width 152 height 12
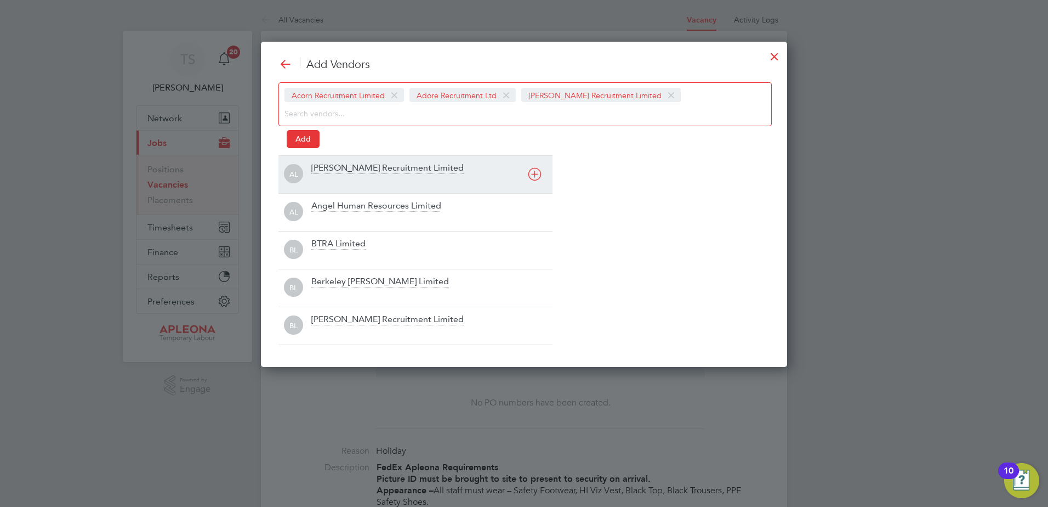
click at [316, 170] on div "Alice Rose Recruitment Limited" at bounding box center [387, 168] width 152 height 12
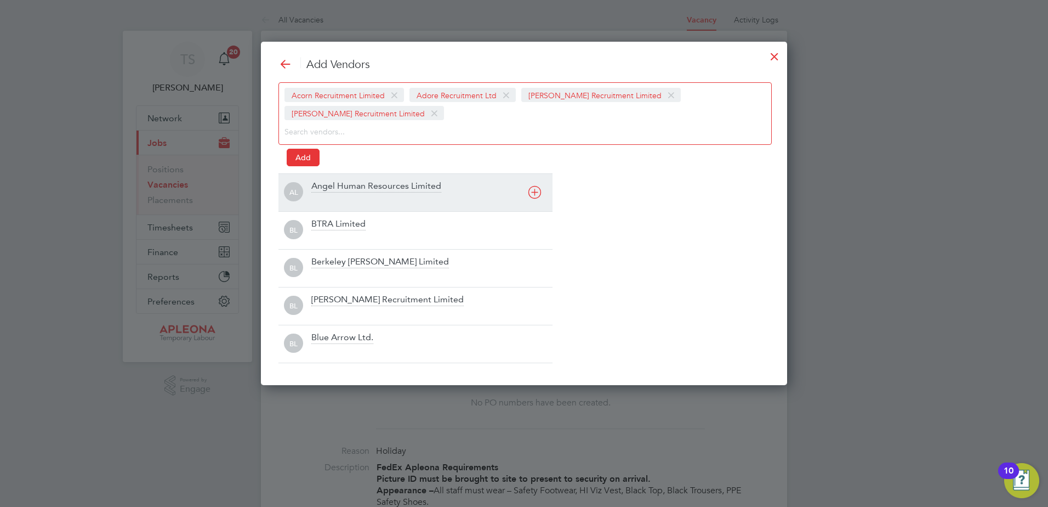
click at [319, 189] on div "Angel Human Resources Limited" at bounding box center [376, 186] width 130 height 12
click at [323, 189] on div "BTRA Limited" at bounding box center [338, 186] width 54 height 12
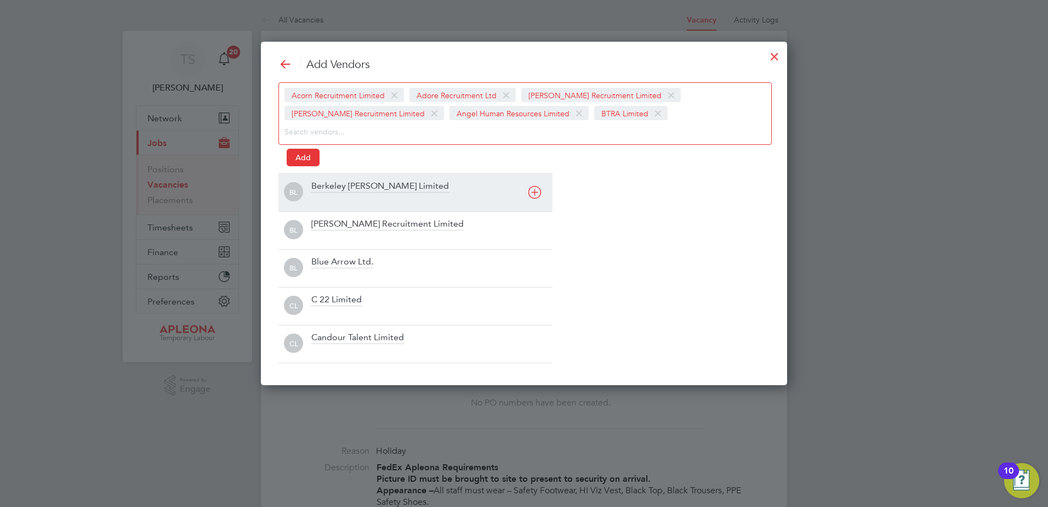
click at [323, 189] on div "Berkeley Scott Limited" at bounding box center [380, 186] width 138 height 12
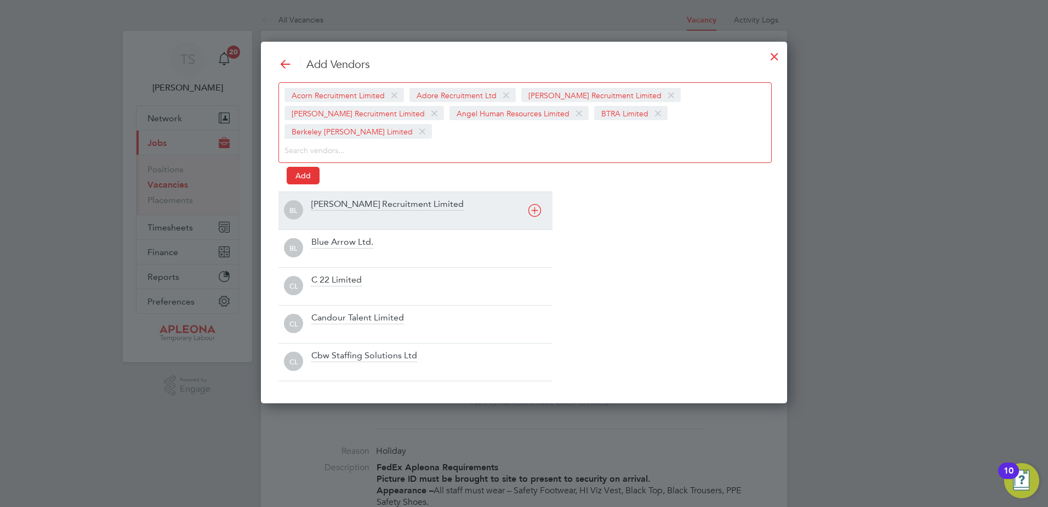
click at [323, 198] on div "Berry Recruitment Limited" at bounding box center [387, 204] width 152 height 12
click at [320, 204] on div "Blue Arrow Ltd." at bounding box center [342, 204] width 62 height 12
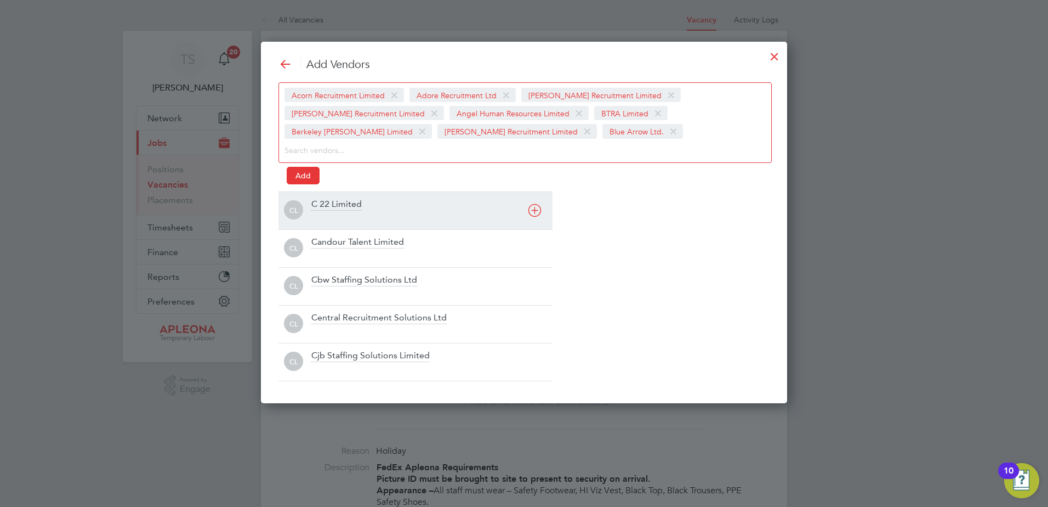
click at [320, 204] on div "C 22 Limited" at bounding box center [336, 204] width 50 height 12
click at [320, 204] on div "Candour Talent Limited" at bounding box center [357, 204] width 93 height 12
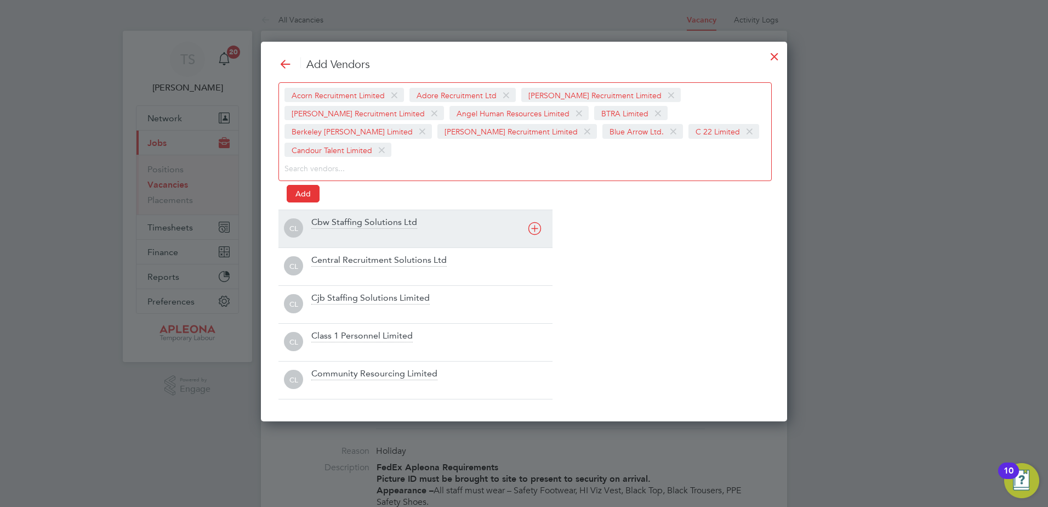
click at [320, 217] on div "Cbw Staffing Solutions Ltd" at bounding box center [431, 229] width 241 height 24
click at [317, 223] on div "Central Recruitment Solutions Ltd" at bounding box center [378, 223] width 135 height 12
click at [317, 223] on div "Cjb Staffing Solutions Limited" at bounding box center [370, 223] width 118 height 12
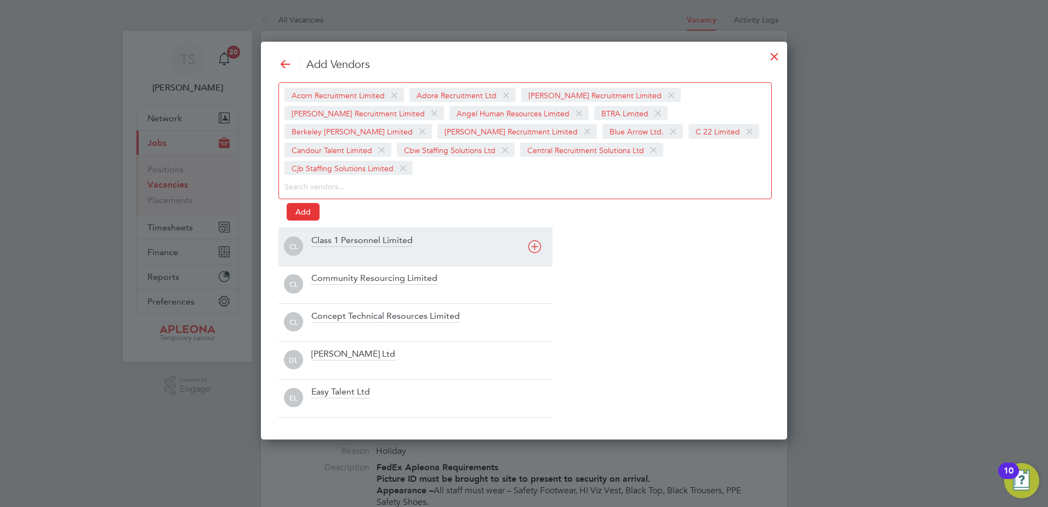
click at [317, 235] on div "Class 1 Personnel Limited" at bounding box center [361, 241] width 101 height 12
click at [322, 237] on div "Community Resourcing Limited" at bounding box center [374, 241] width 126 height 12
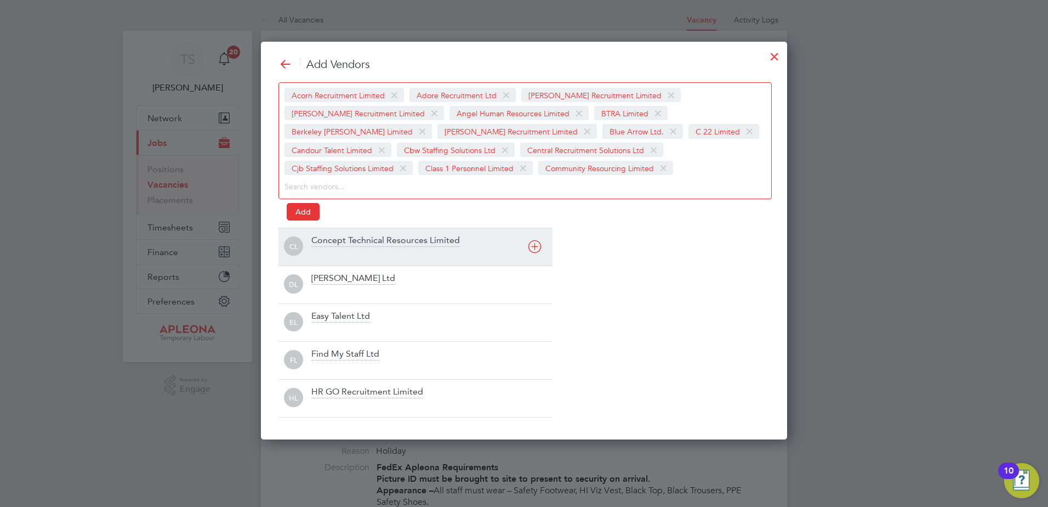
click at [322, 237] on div "Concept Technical Resources Limited" at bounding box center [385, 241] width 149 height 12
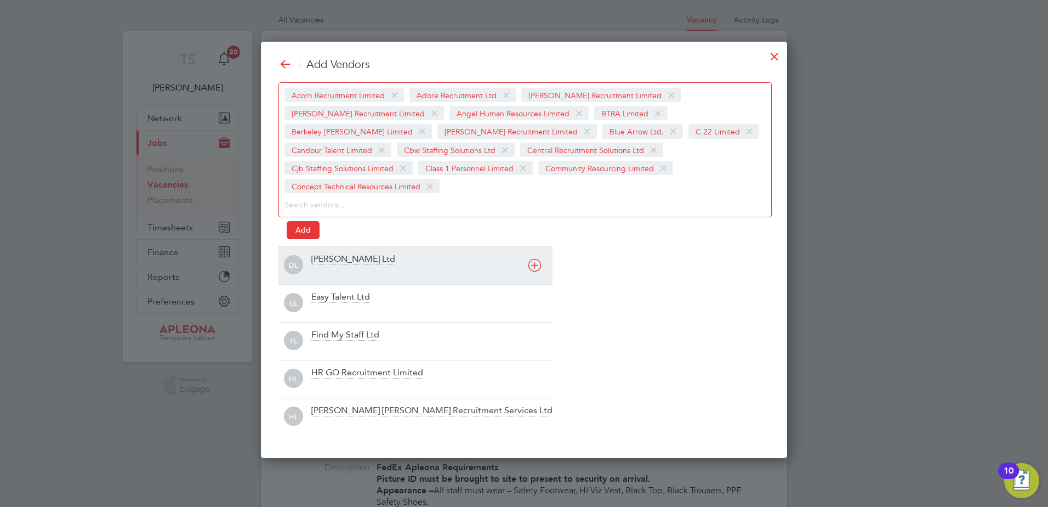
click at [322, 253] on div "Daniel Owen Ltd" at bounding box center [353, 259] width 84 height 12
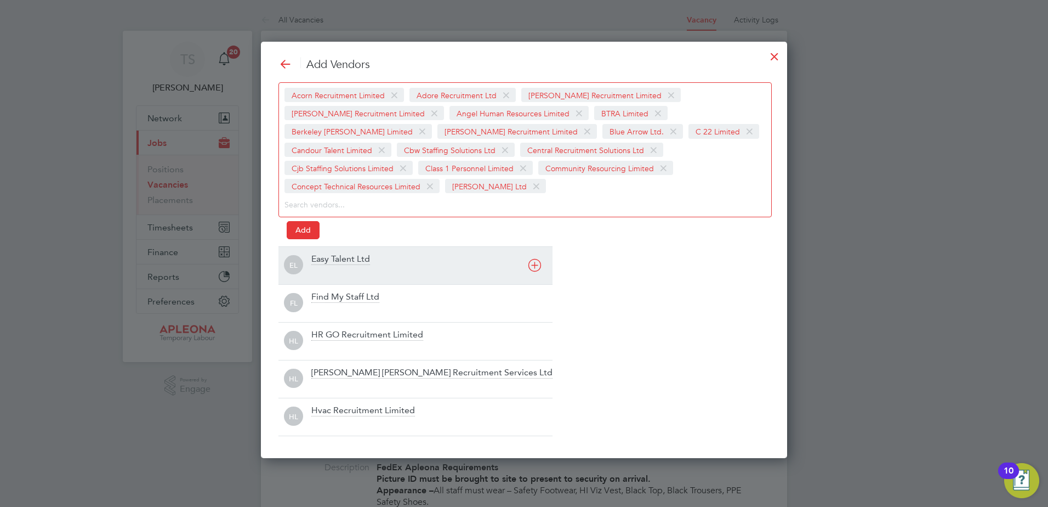
click at [323, 257] on div "Easy Talent Ltd" at bounding box center [340, 259] width 59 height 12
click at [323, 257] on div "Find My Staff Ltd" at bounding box center [345, 259] width 68 height 12
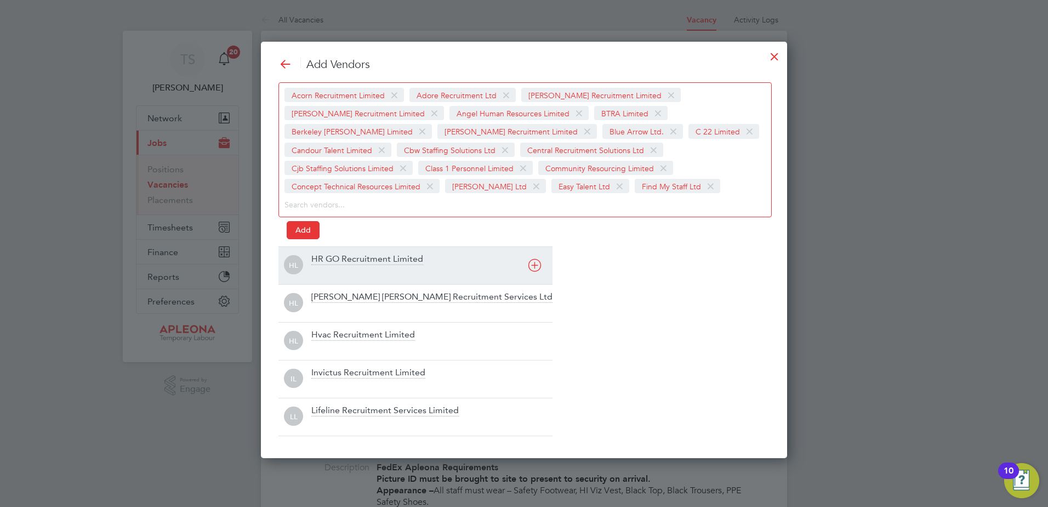
click at [323, 260] on div "HR GO Recruitment Limited" at bounding box center [367, 259] width 112 height 12
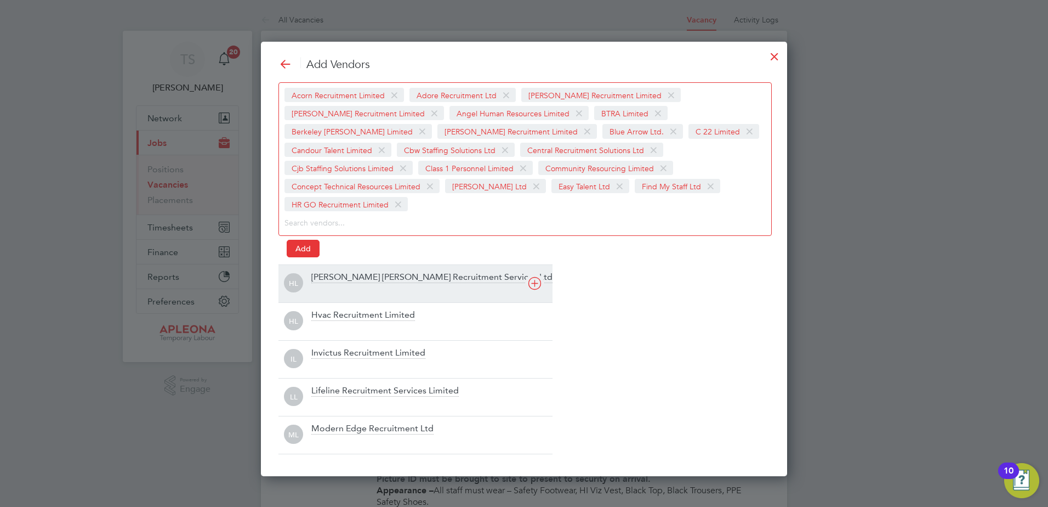
click at [324, 271] on div "Hamilton Rowe Recruitment Services Ltd" at bounding box center [431, 277] width 241 height 12
click at [327, 275] on div "Hvac Recruitment Limited" at bounding box center [363, 277] width 104 height 12
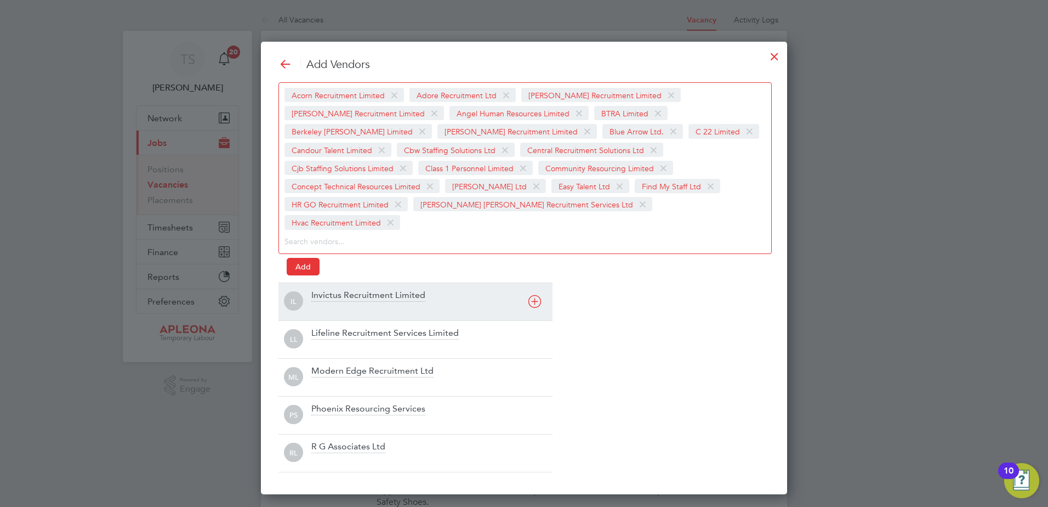
click at [327, 289] on div "Invictus Recruitment Limited" at bounding box center [368, 295] width 114 height 12
click at [327, 289] on div "Lifeline Recruitment Services Limited" at bounding box center [384, 295] width 147 height 12
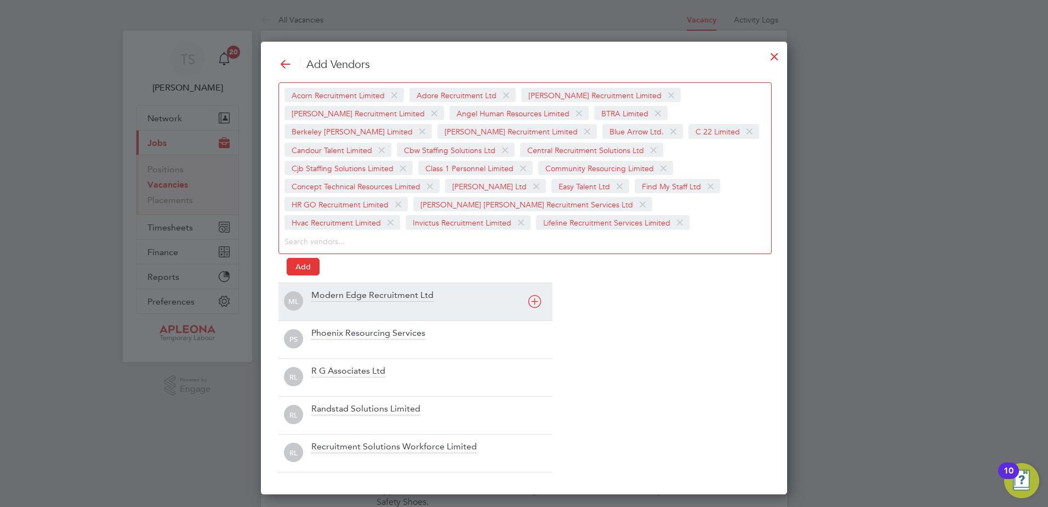
click at [333, 296] on div "Modern Edge Recruitment Ltd" at bounding box center [372, 295] width 122 height 12
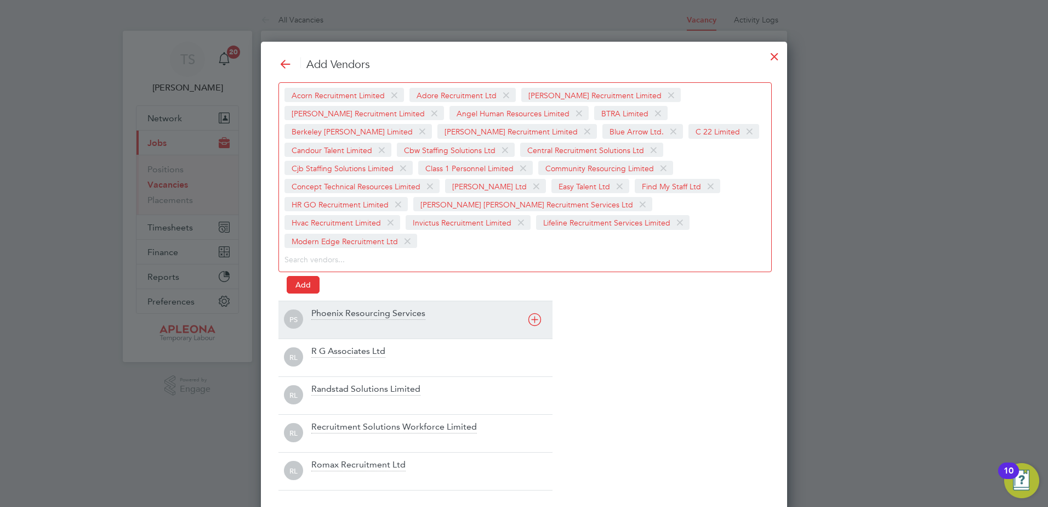
click at [329, 308] on div "Phoenix Resourcing Services" at bounding box center [368, 314] width 114 height 12
click at [324, 308] on div "R G Associates Ltd" at bounding box center [348, 314] width 74 height 12
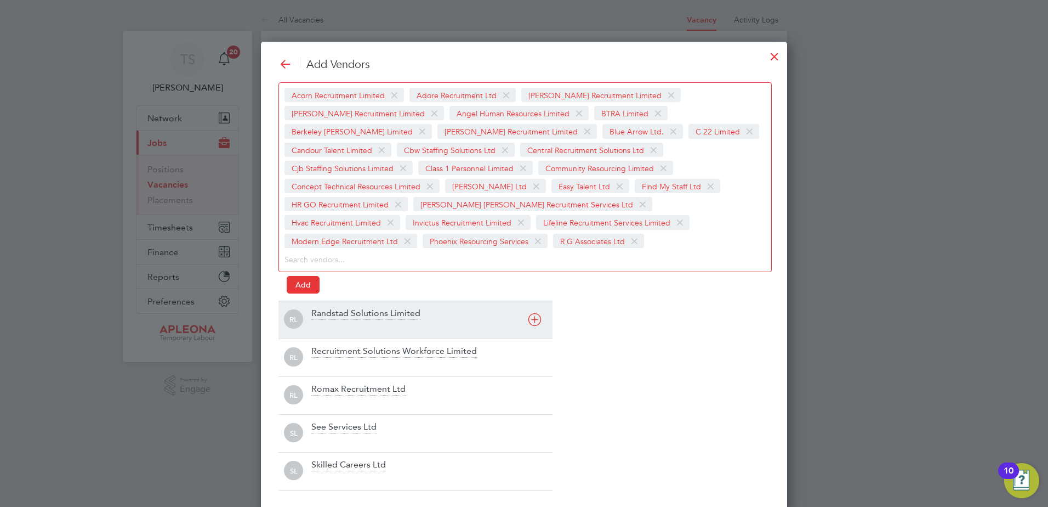
click at [322, 314] on div "Randstad Solutions Limited" at bounding box center [365, 314] width 109 height 12
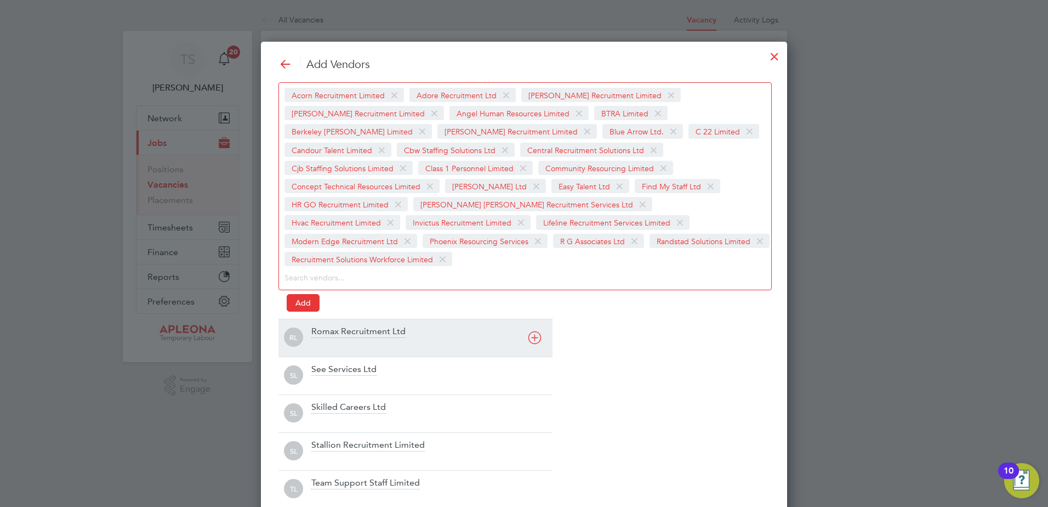
click at [323, 326] on div "Romax Recruitment Ltd" at bounding box center [358, 332] width 94 height 12
click at [323, 331] on div "See Services Ltd" at bounding box center [343, 332] width 65 height 12
click at [323, 331] on div "Stallion Recruitment Limited" at bounding box center [367, 332] width 113 height 12
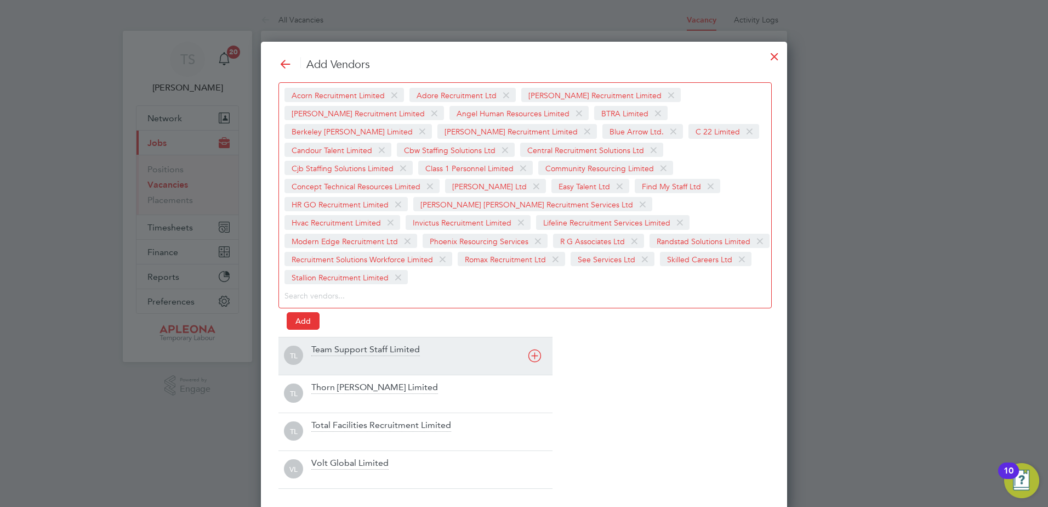
click at [325, 344] on div "Team Support Staff Limited" at bounding box center [365, 350] width 109 height 12
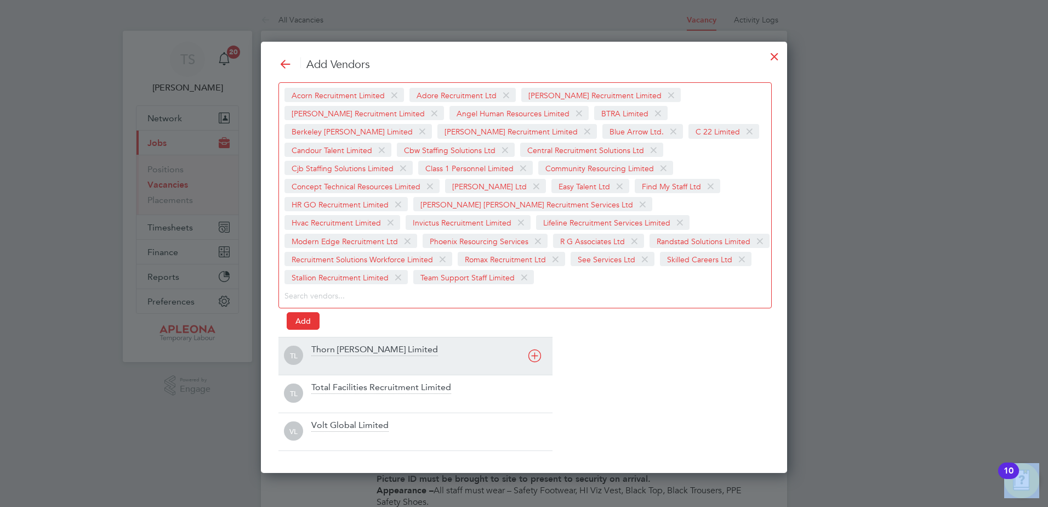
click at [325, 331] on div "Add Vendors Acorn Recruitment Limited Adore Recruitment Ltd Alex Young Recruitm…" at bounding box center [523, 254] width 491 height 394
click at [316, 349] on div "Thorn Baker Limited" at bounding box center [374, 350] width 127 height 12
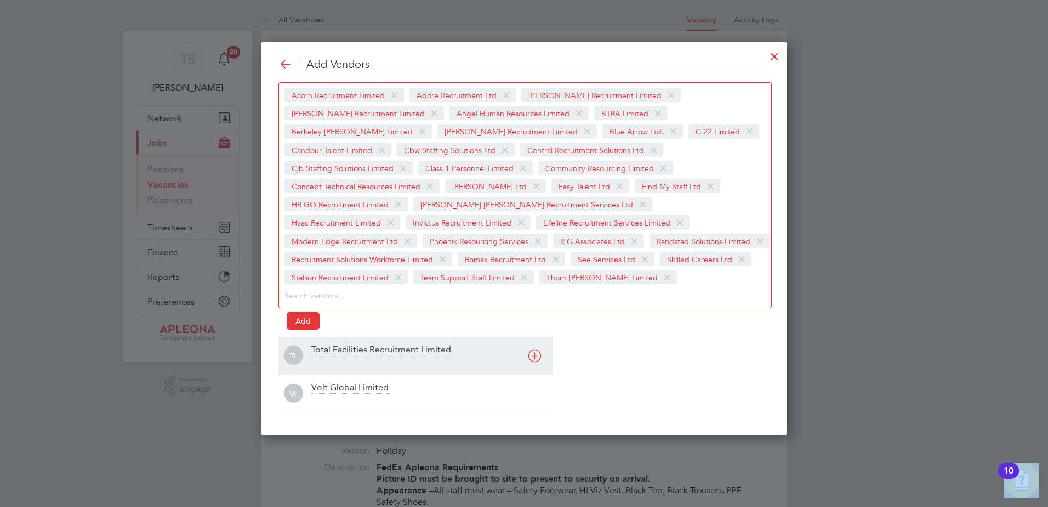
click at [327, 350] on div "Total Facilities Recruitment Limited" at bounding box center [381, 350] width 140 height 12
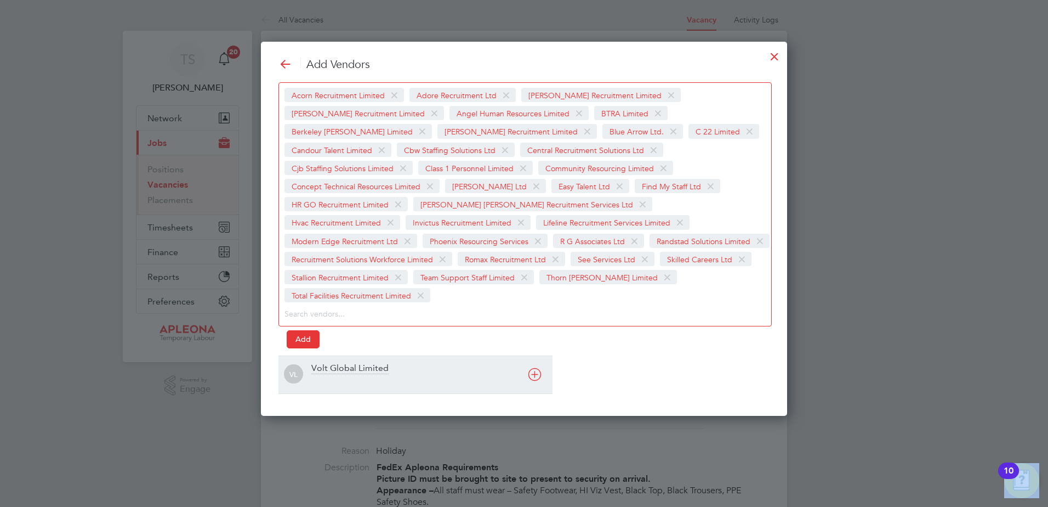
click at [327, 362] on div "Volt Global Limited" at bounding box center [349, 368] width 77 height 12
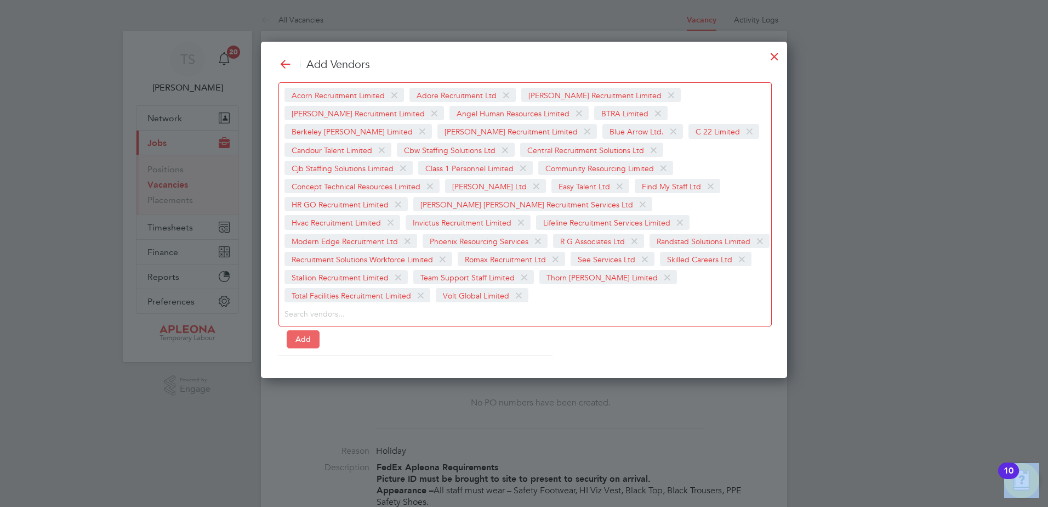
click at [310, 330] on button "Add" at bounding box center [303, 339] width 33 height 18
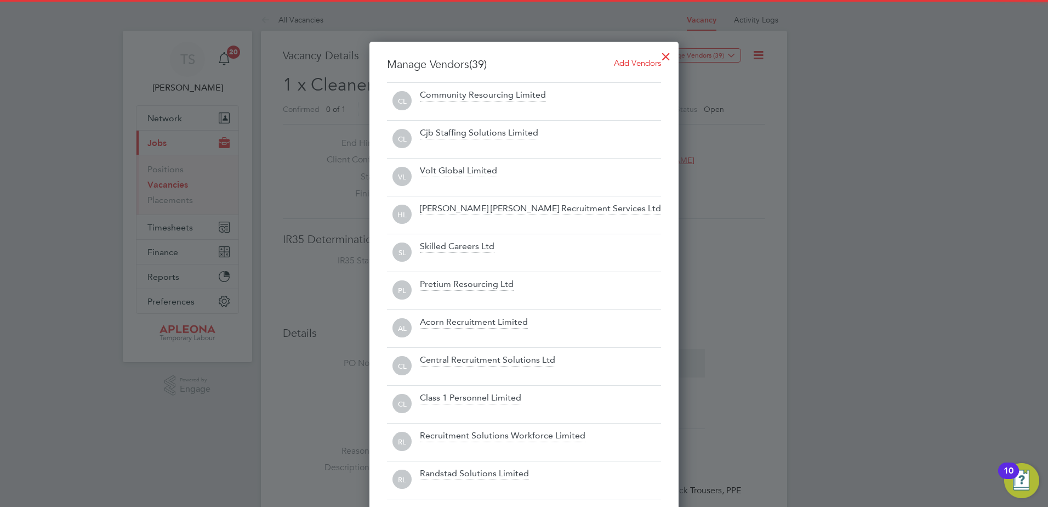
click at [775, 55] on div at bounding box center [524, 253] width 1048 height 507
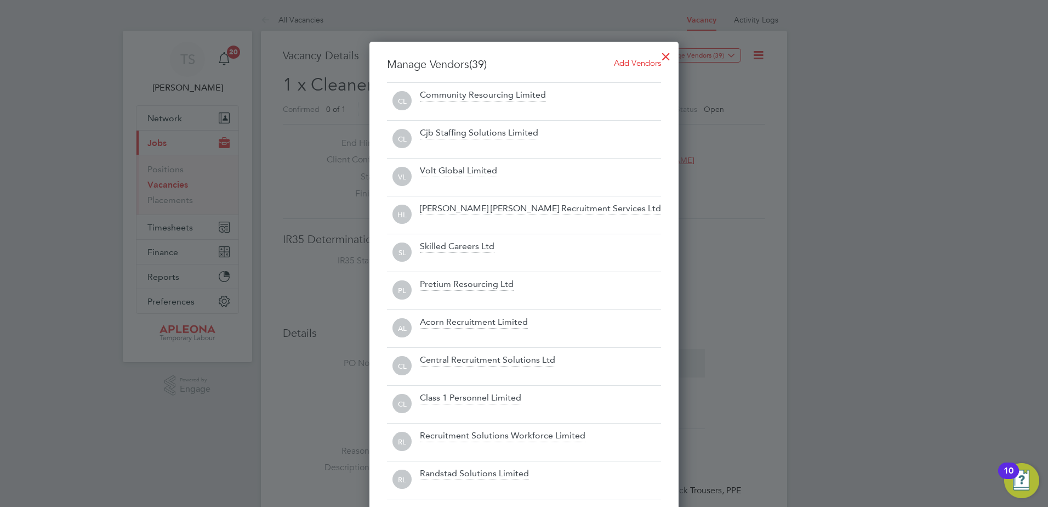
click at [670, 52] on div at bounding box center [666, 54] width 20 height 20
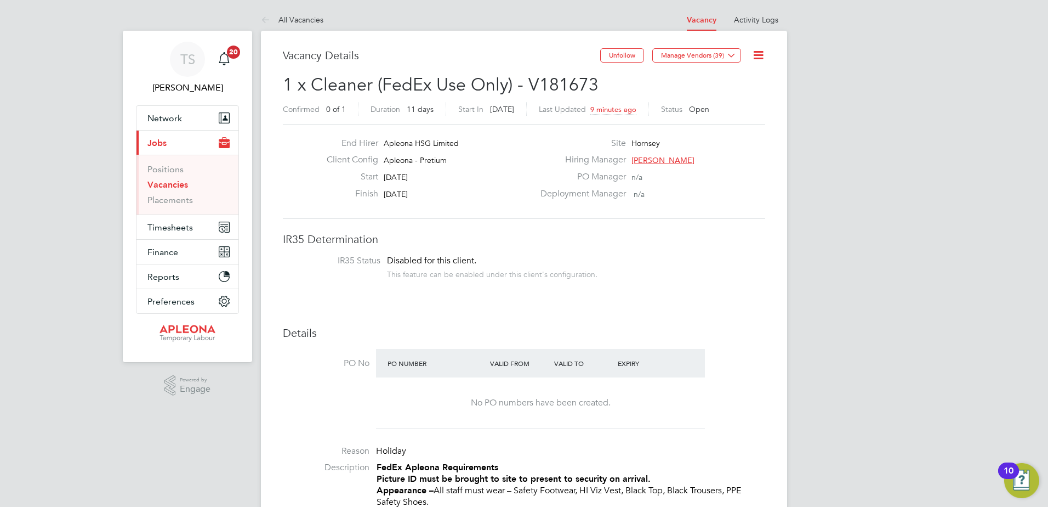
click at [175, 185] on link "Vacancies" at bounding box center [167, 184] width 41 height 10
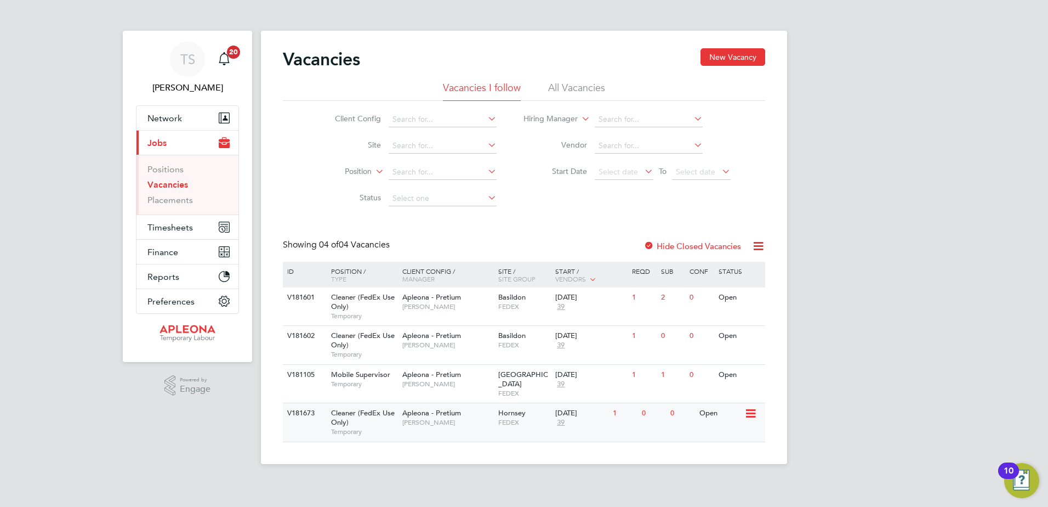
click at [747, 407] on icon at bounding box center [749, 413] width 11 height 13
click at [720, 463] on li "Update Status" at bounding box center [723, 460] width 64 height 15
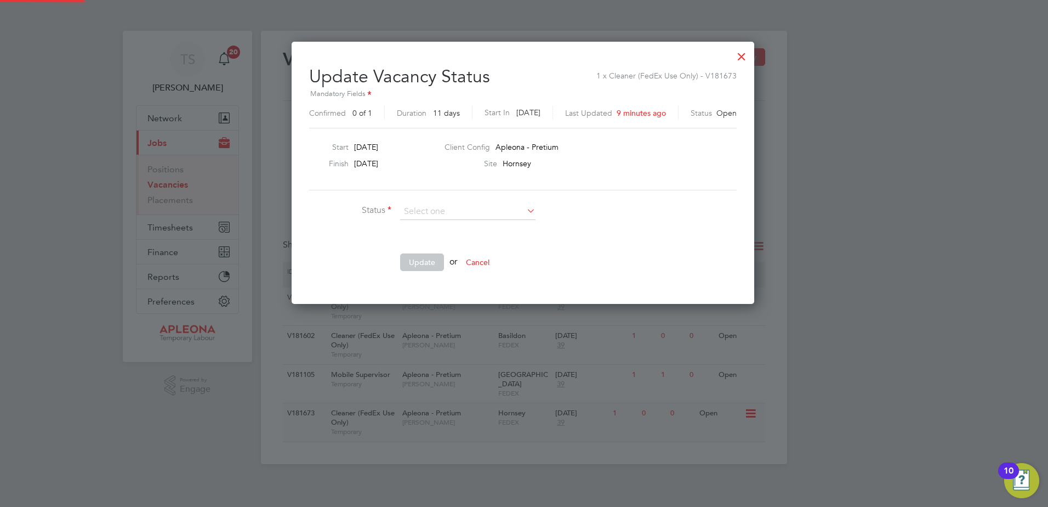
scroll to position [261, 465]
click at [431, 252] on li "Cancelled" at bounding box center [468, 255] width 137 height 14
type input "Cancelled"
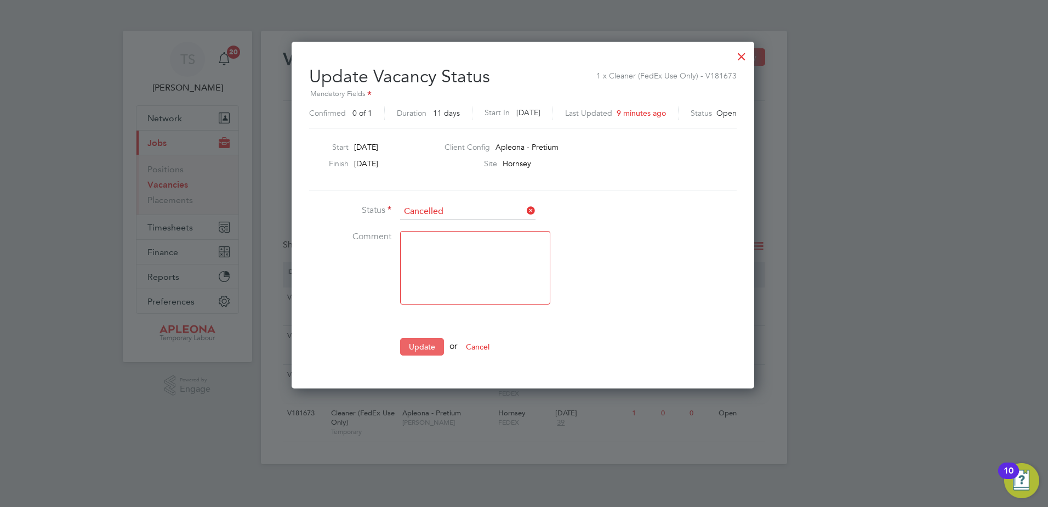
click at [427, 342] on button "Update" at bounding box center [422, 347] width 44 height 18
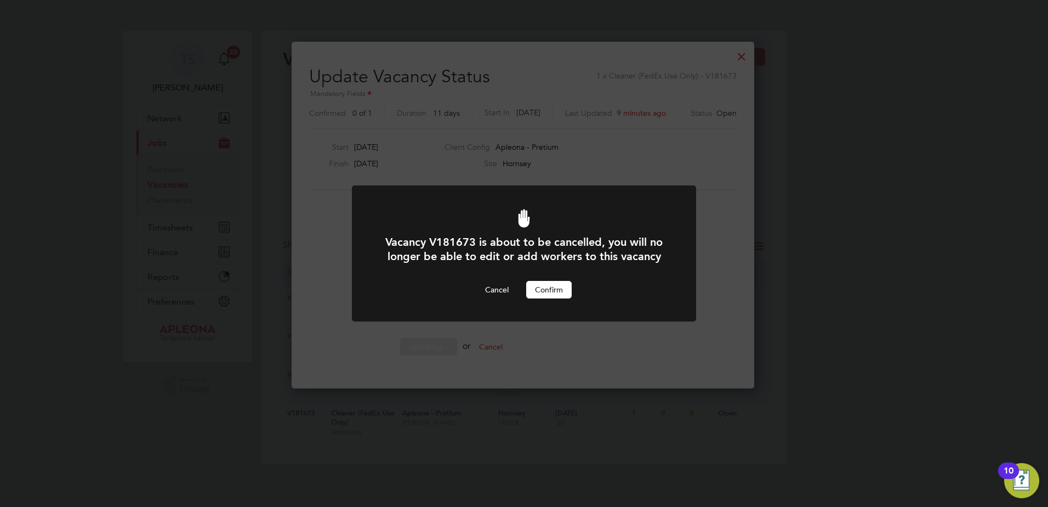
click at [542, 285] on button "Confirm" at bounding box center [549, 290] width 46 height 18
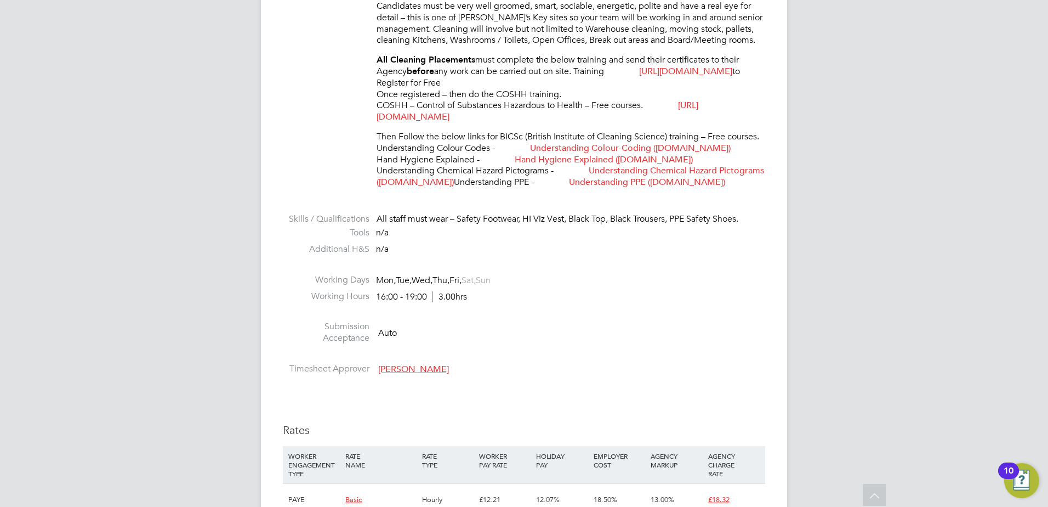
scroll to position [493, 0]
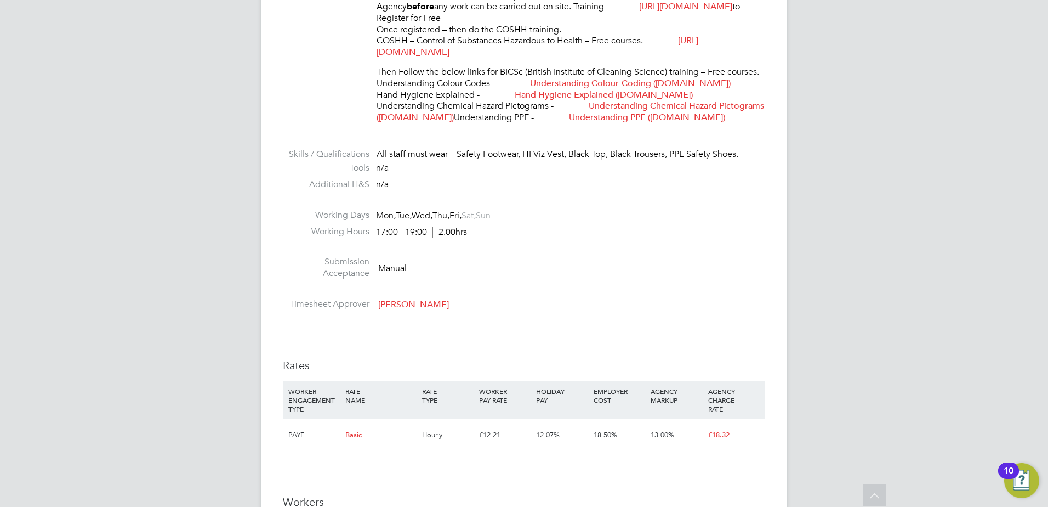
scroll to position [439, 0]
